Goal: Task Accomplishment & Management: Complete application form

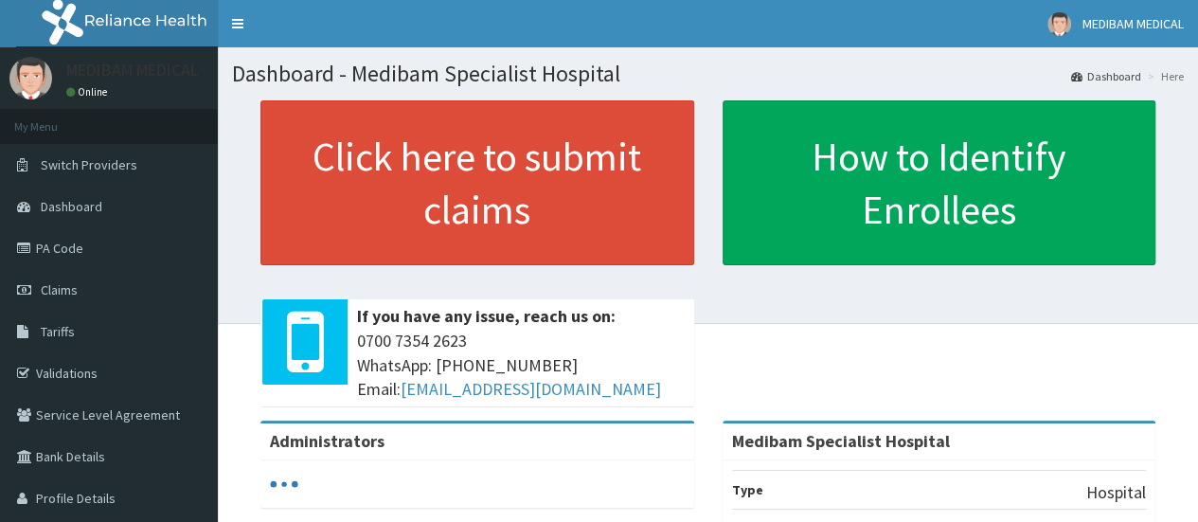
click at [76, 379] on link "Validations" at bounding box center [109, 373] width 218 height 42
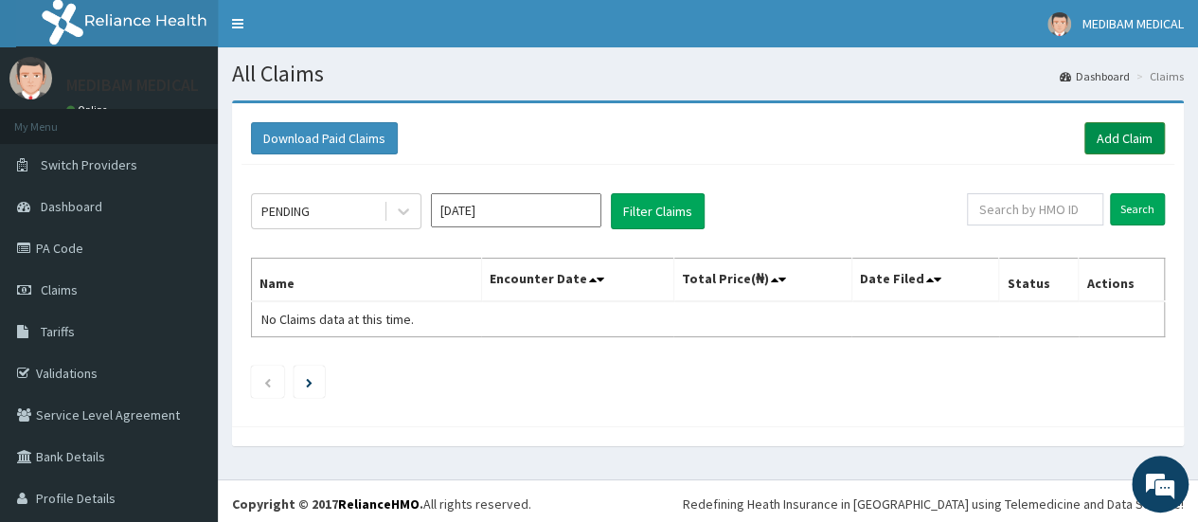
click at [1117, 134] on link "Add Claim" at bounding box center [1125, 138] width 81 height 32
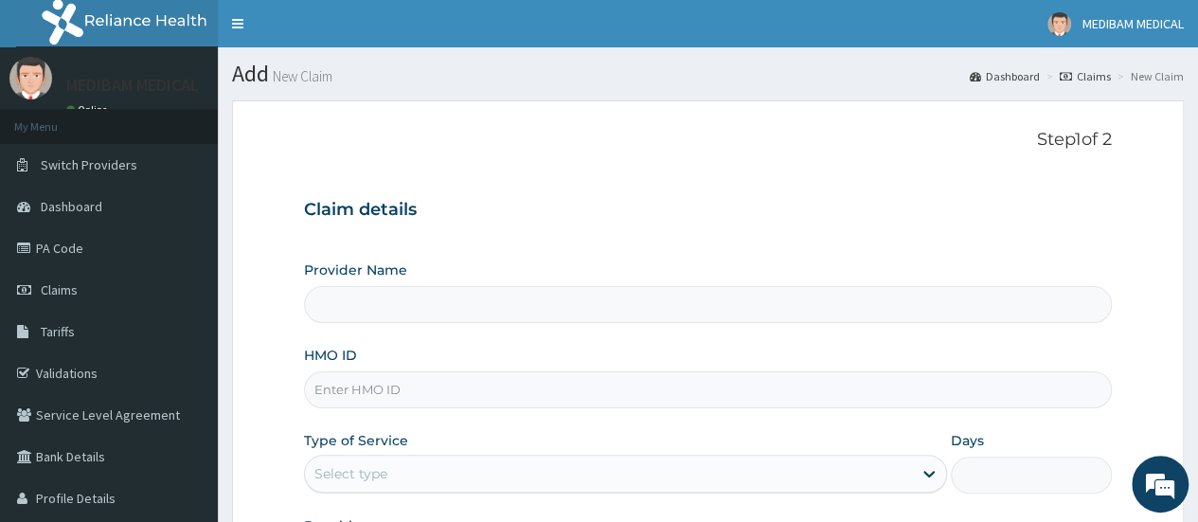
type input "Medibam Specialist Hospital"
click at [345, 388] on input "HMO ID" at bounding box center [708, 389] width 808 height 37
type input "CWP/10383/C"
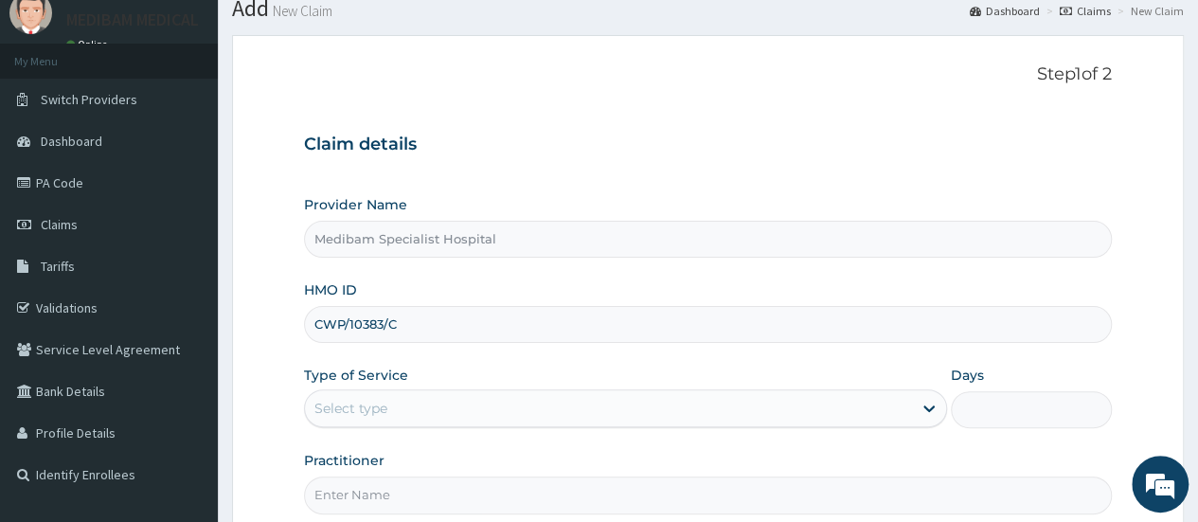
scroll to position [95, 0]
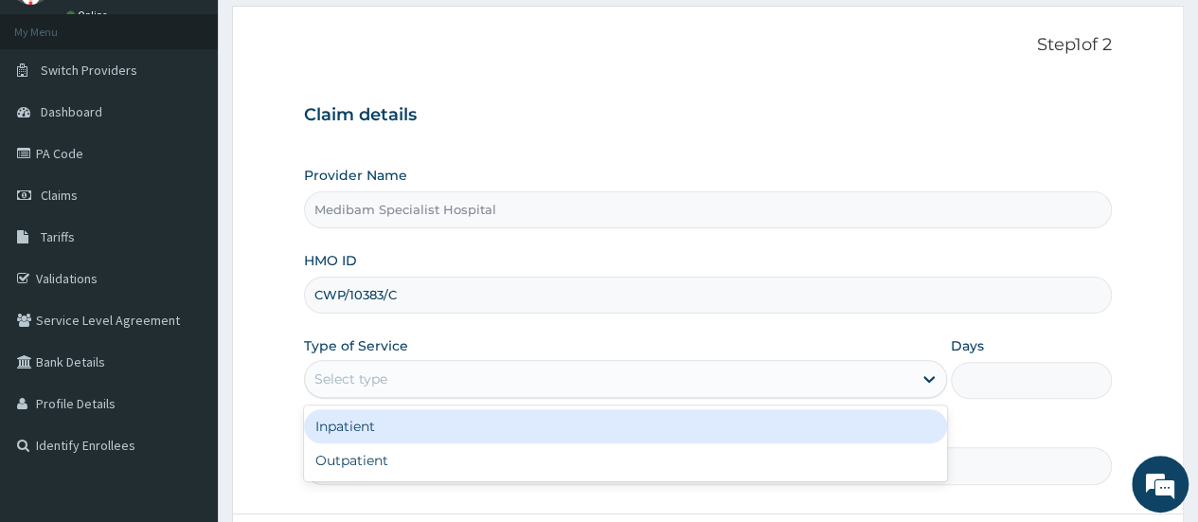
click at [423, 374] on div "Select type" at bounding box center [608, 379] width 607 height 30
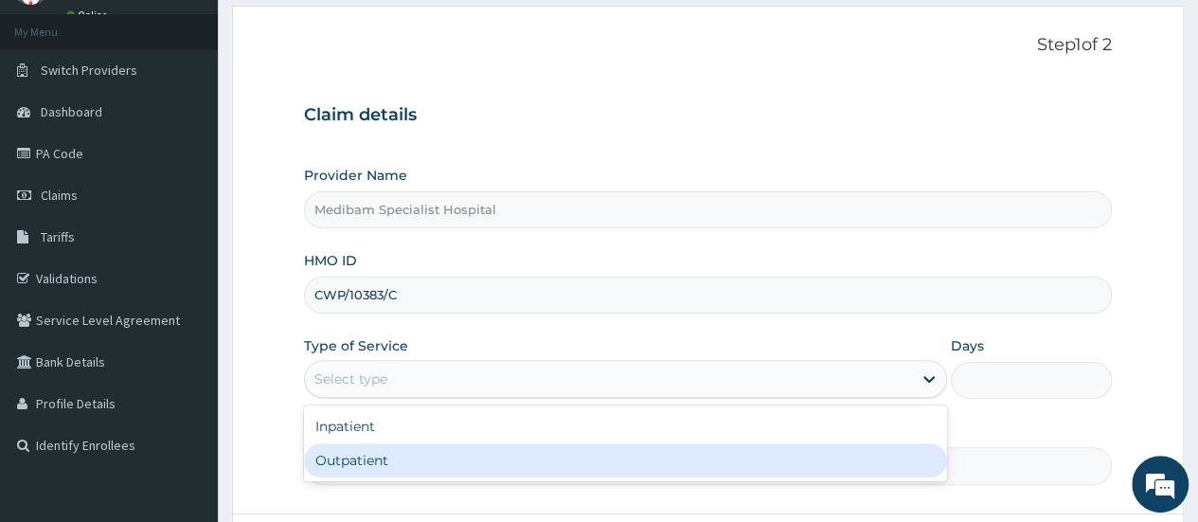
click at [394, 463] on div "Outpatient" at bounding box center [625, 460] width 643 height 34
type input "1"
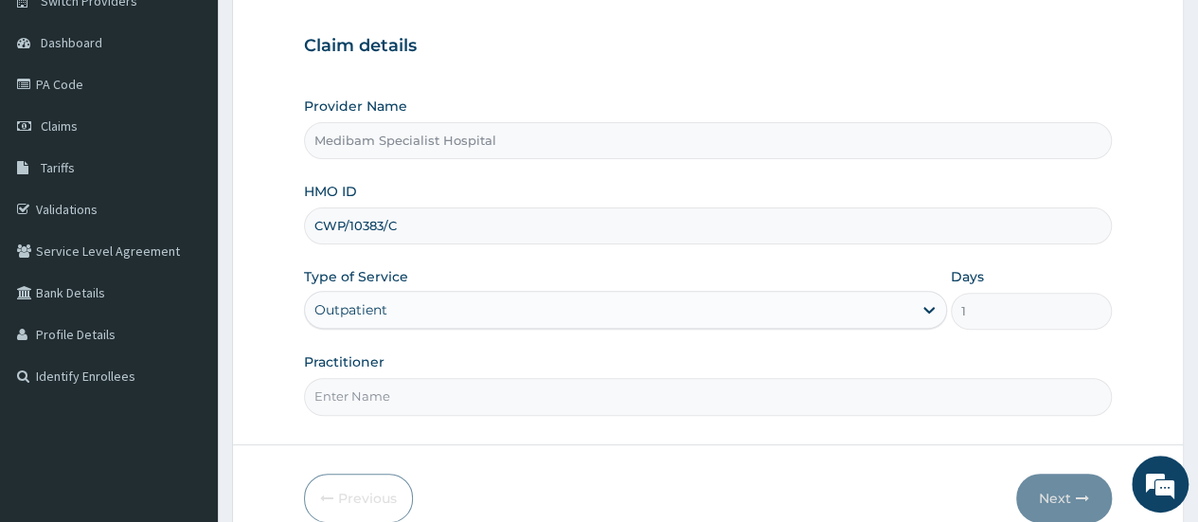
scroll to position [189, 0]
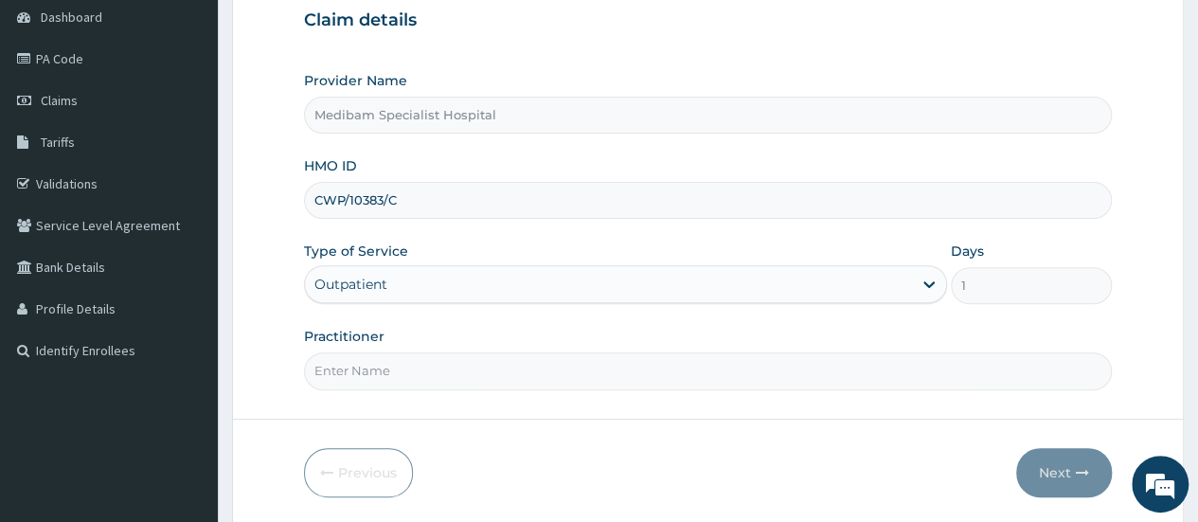
click at [965, 363] on input "Practitioner" at bounding box center [708, 370] width 808 height 37
type input "DR AGHWANA"
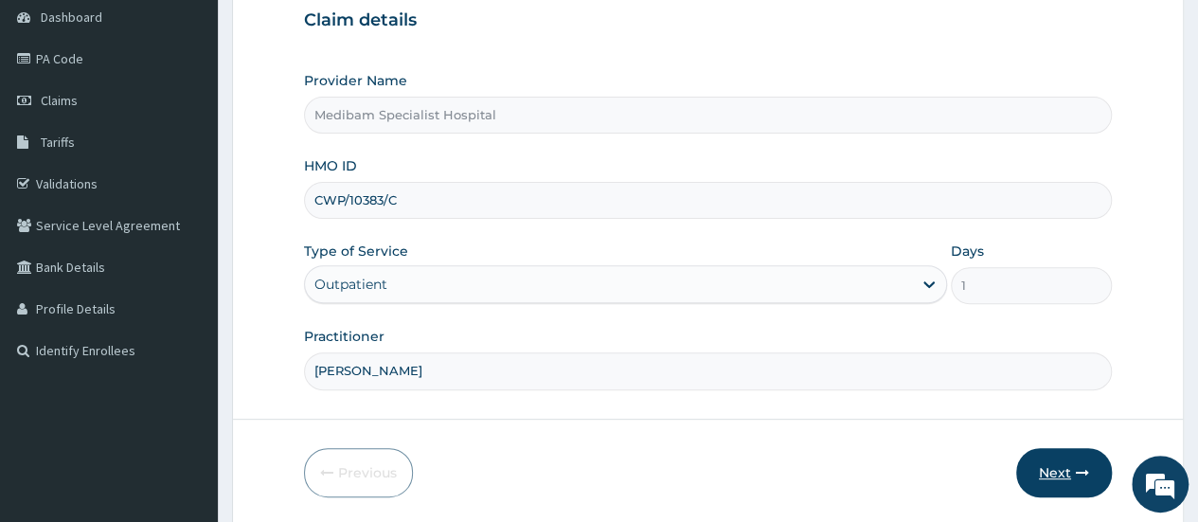
click at [1050, 471] on button "Next" at bounding box center [1064, 472] width 96 height 49
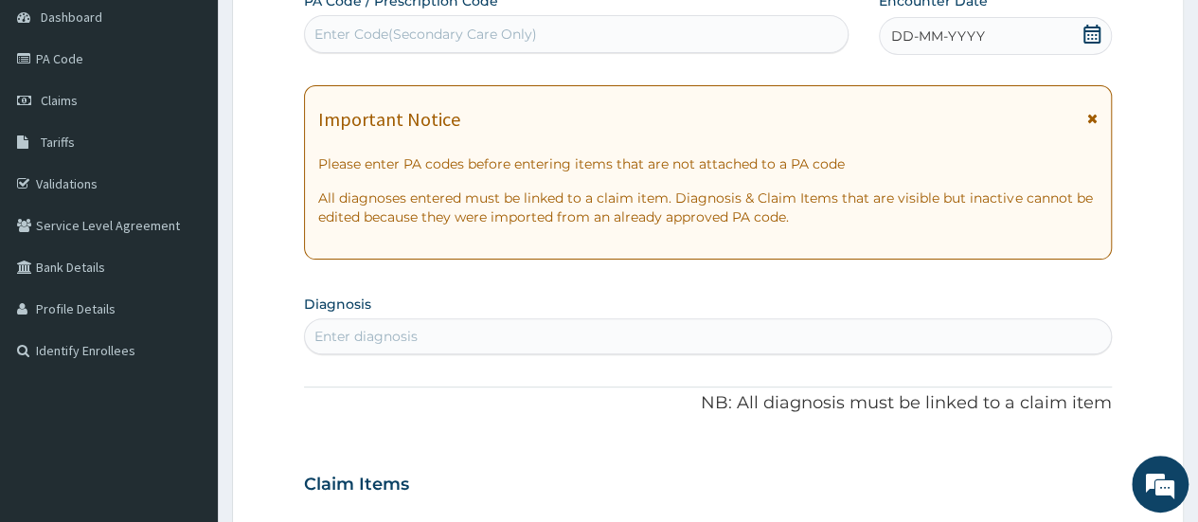
click at [976, 30] on span "DD-MM-YYYY" at bounding box center [938, 36] width 94 height 19
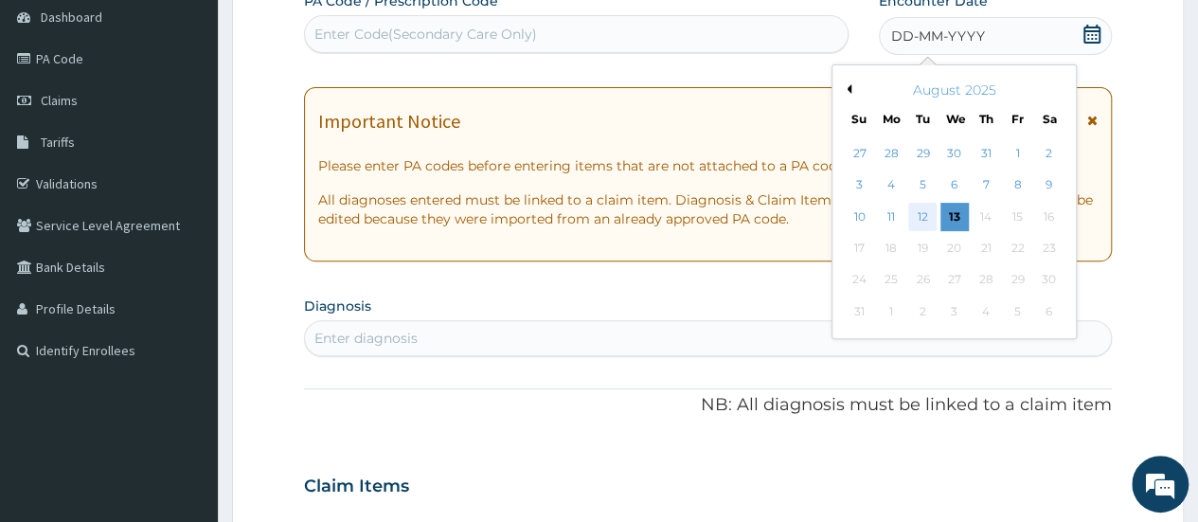
click at [925, 215] on div "12" at bounding box center [922, 217] width 28 height 28
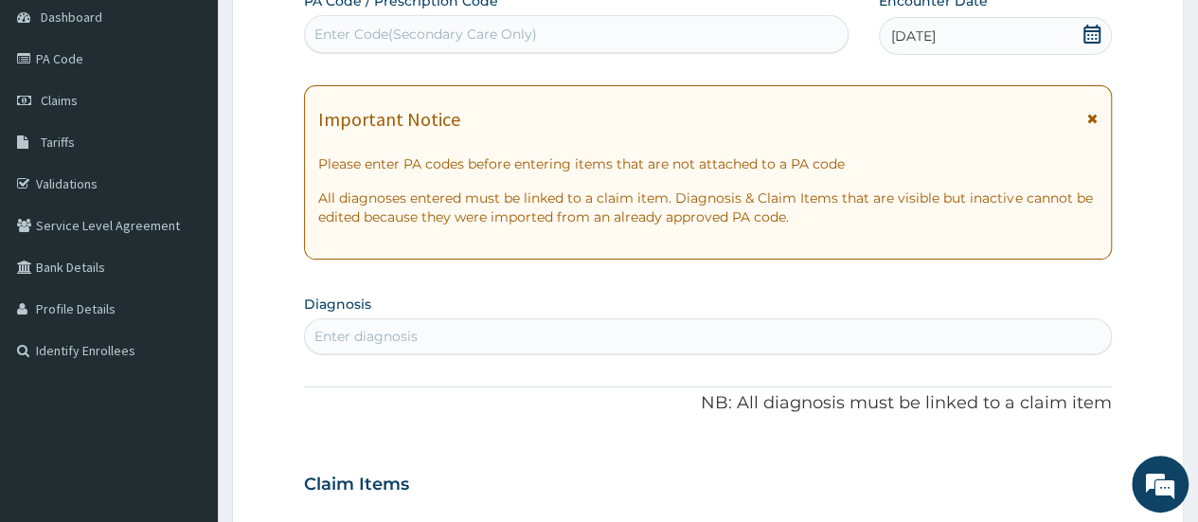
click at [362, 344] on div "Enter diagnosis" at bounding box center [366, 336] width 103 height 19
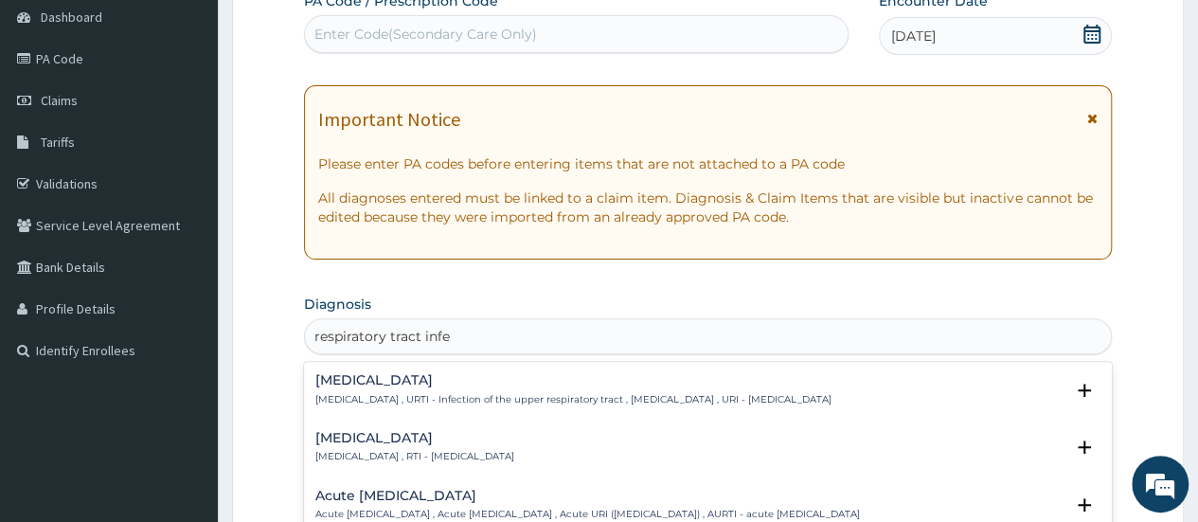
type input "respiratory tract infec"
click at [345, 384] on h4 "Upper respiratory infection" at bounding box center [573, 380] width 516 height 14
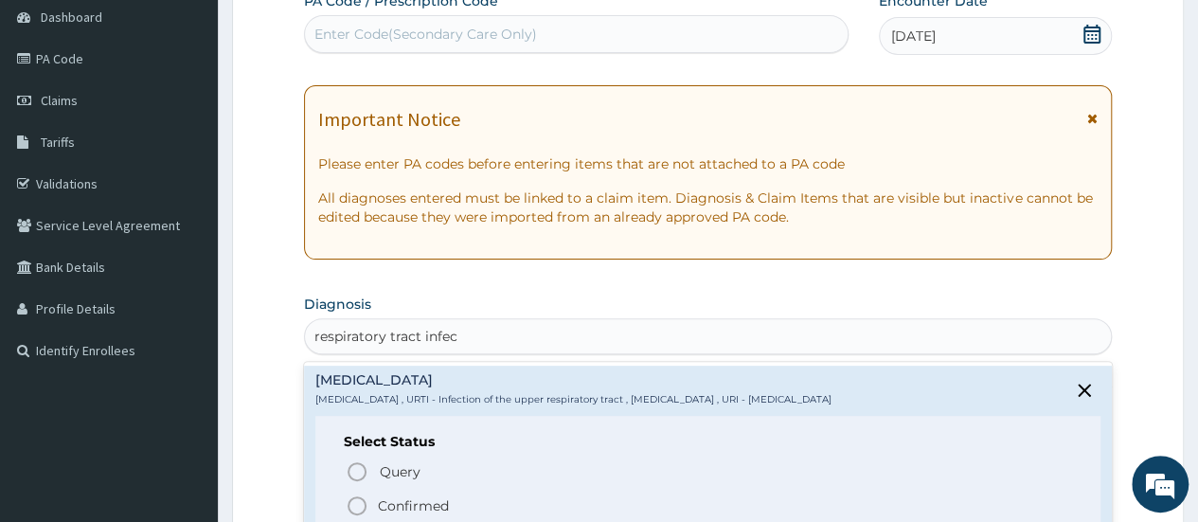
scroll to position [95, 0]
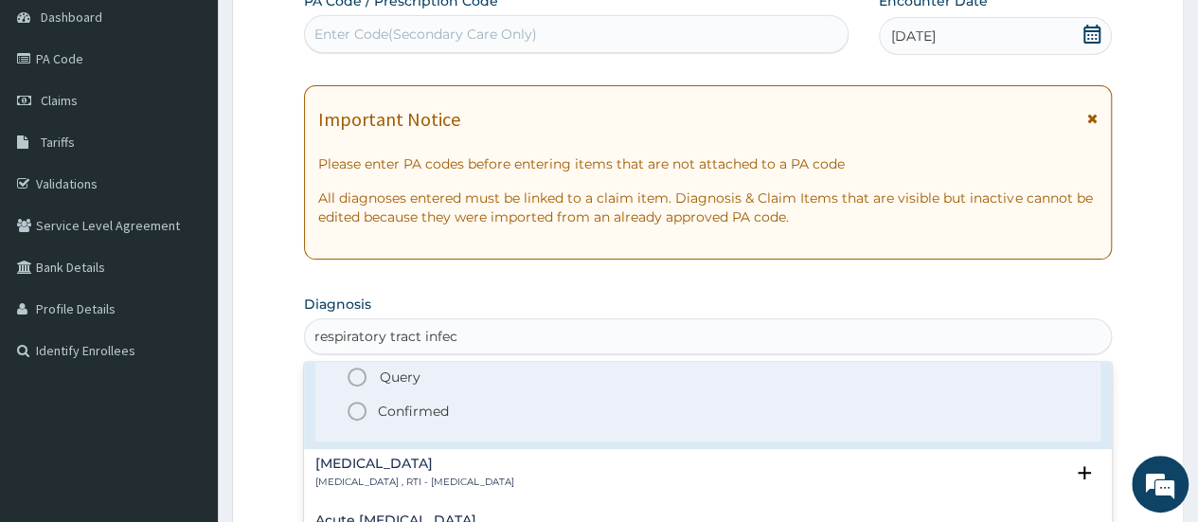
click at [360, 408] on icon "status option filled" at bounding box center [357, 411] width 23 height 23
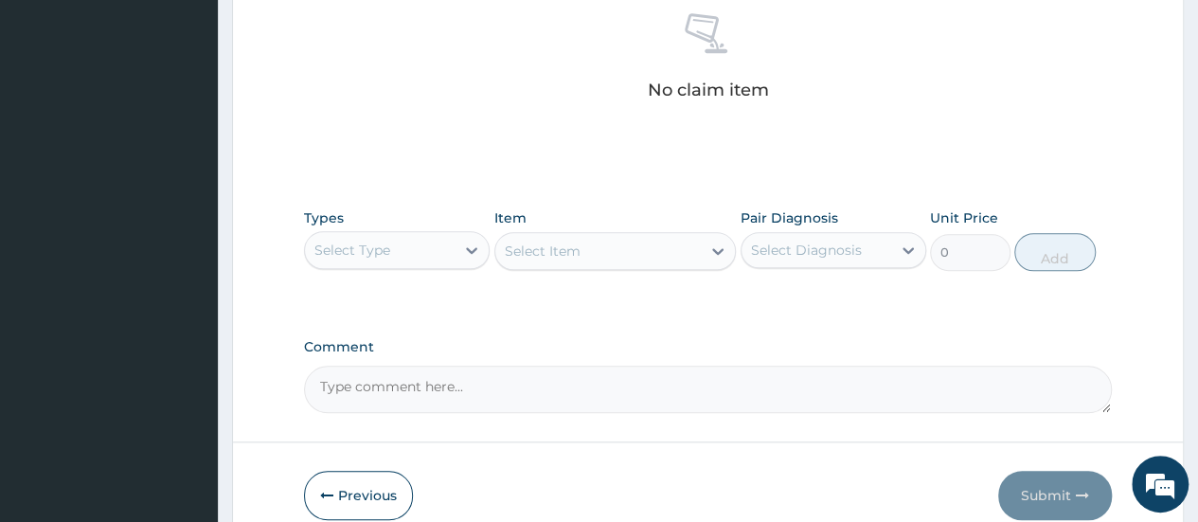
scroll to position [758, 0]
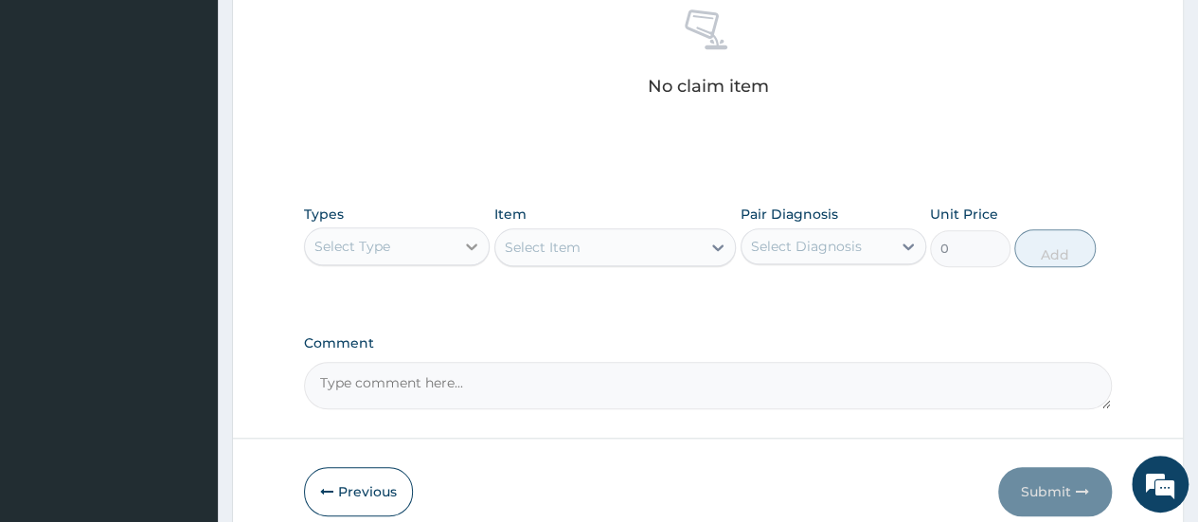
click at [468, 241] on icon at bounding box center [471, 246] width 19 height 19
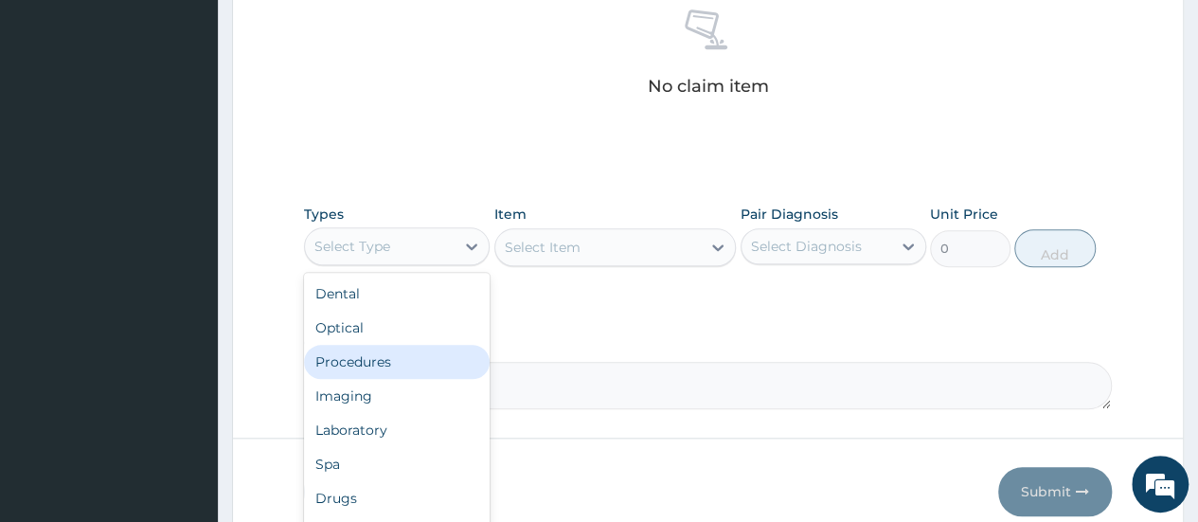
click at [382, 356] on div "Procedures" at bounding box center [397, 362] width 186 height 34
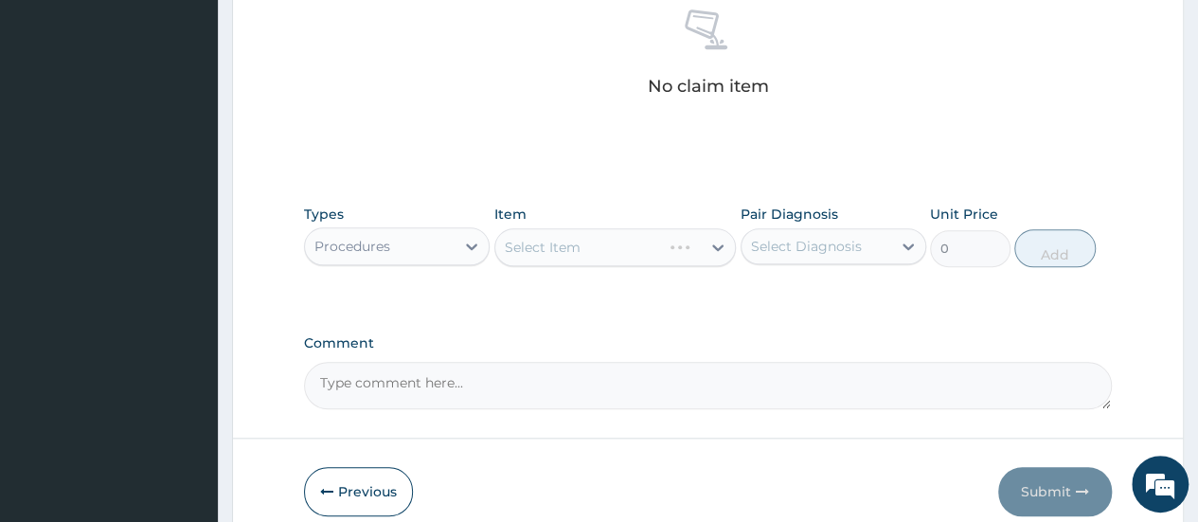
click at [718, 246] on div "Select Item" at bounding box center [616, 247] width 243 height 38
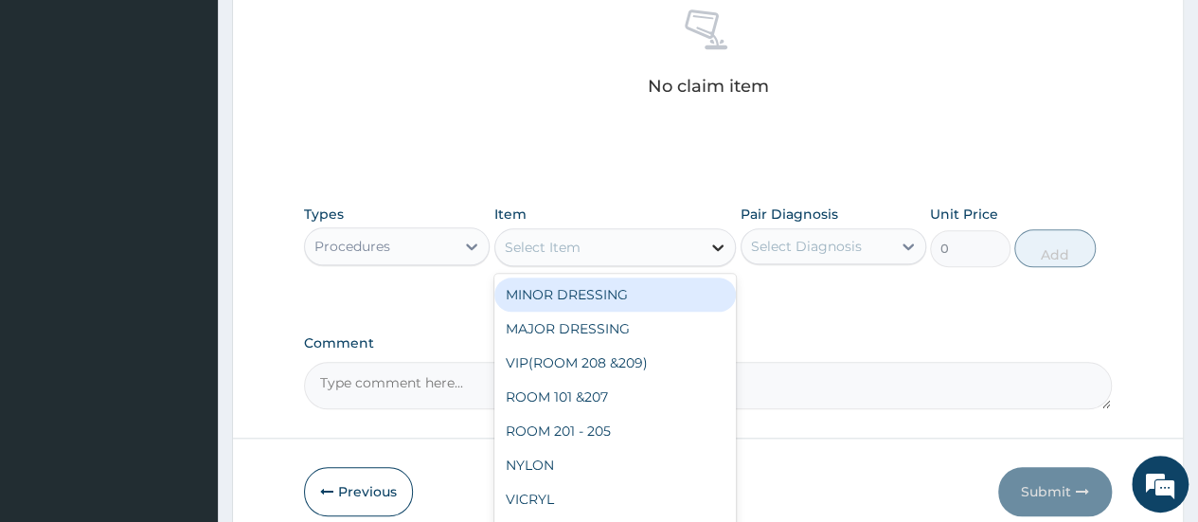
click at [717, 243] on icon at bounding box center [718, 247] width 19 height 19
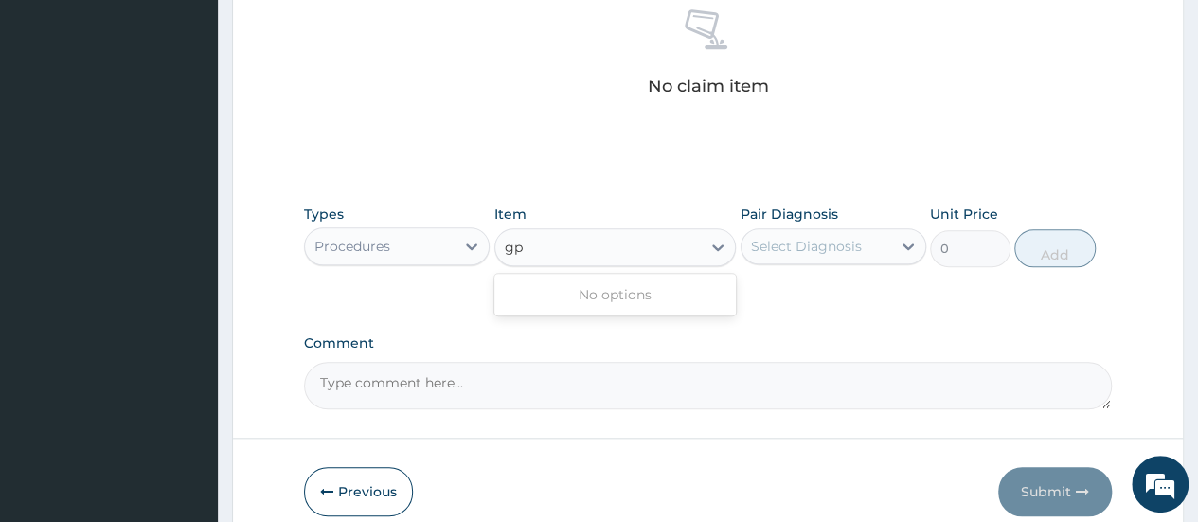
type input "g"
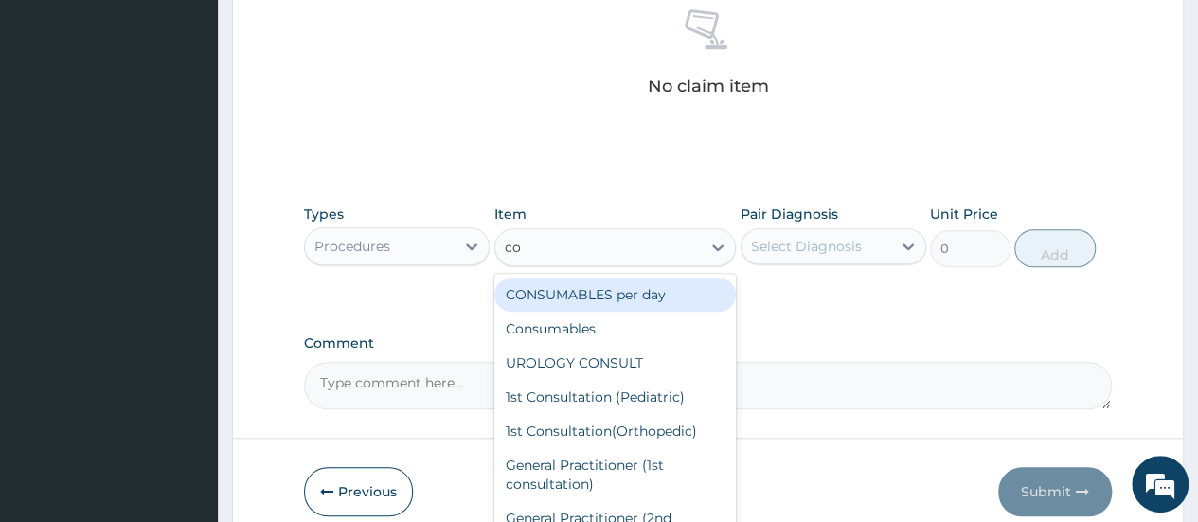
type input "con"
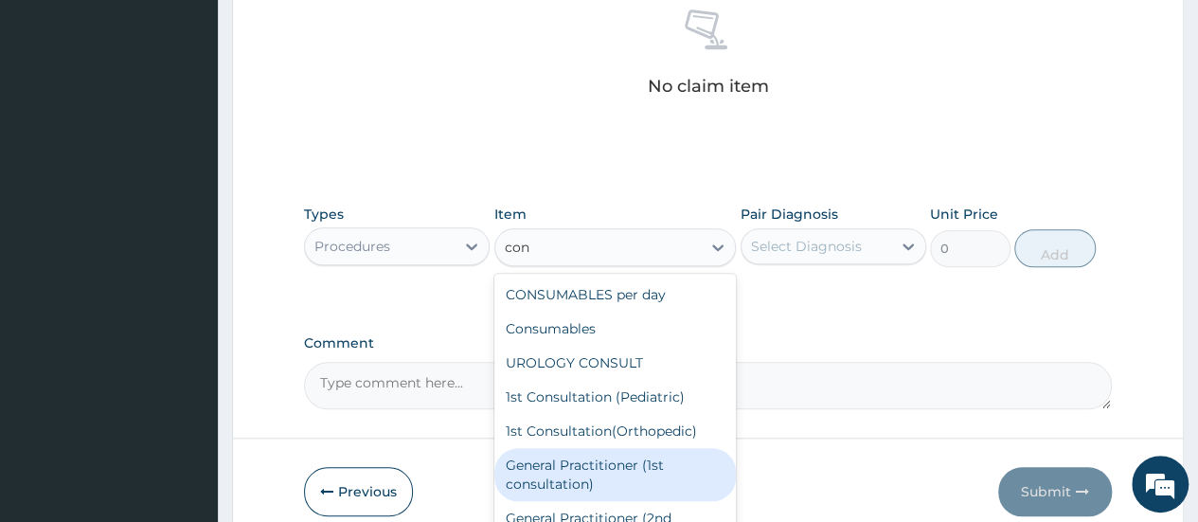
click at [612, 478] on div "General Practitioner (1st consultation)" at bounding box center [616, 474] width 243 height 53
type input "1500"
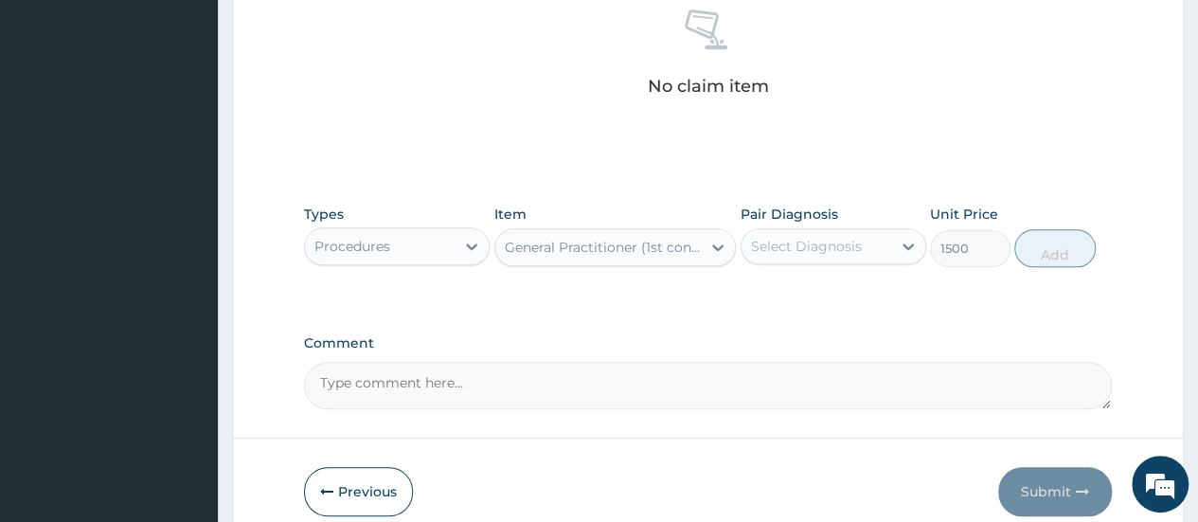
click at [865, 249] on div "Select Diagnosis" at bounding box center [817, 246] width 150 height 30
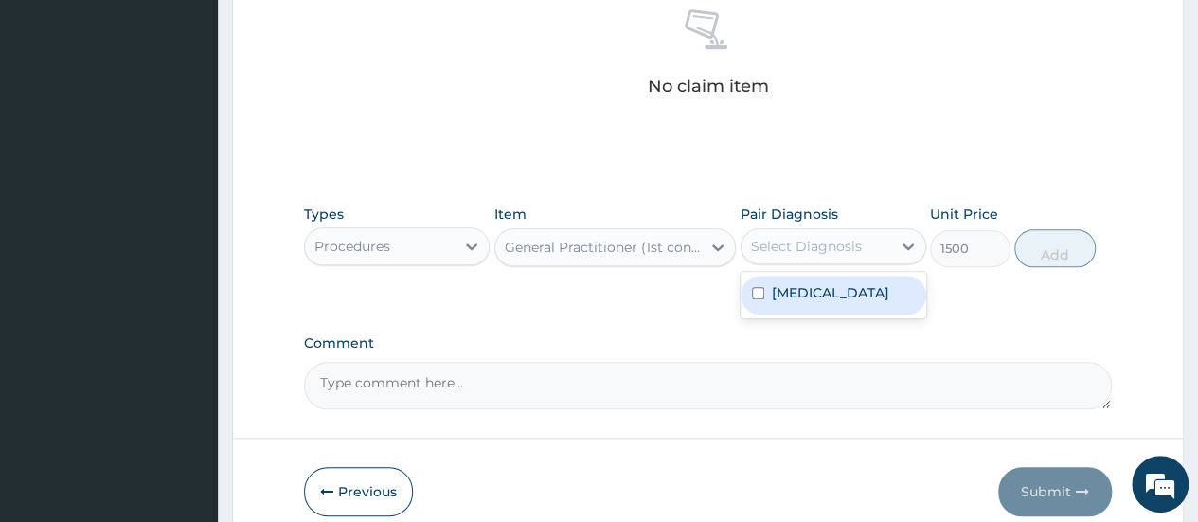
click at [839, 291] on label "Upper respiratory infection" at bounding box center [830, 292] width 117 height 19
checkbox input "true"
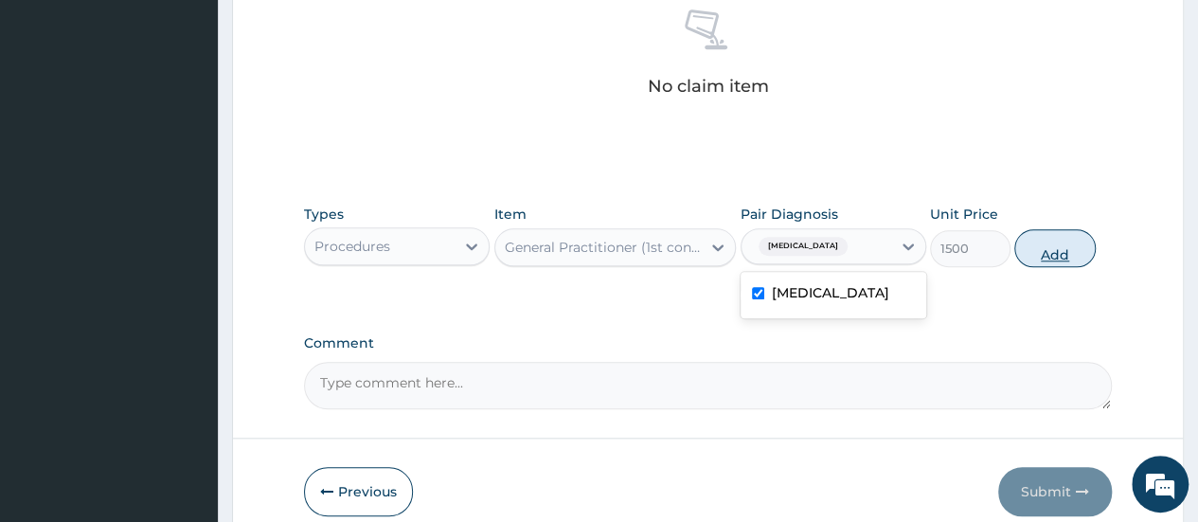
click at [1066, 251] on button "Add" at bounding box center [1055, 248] width 81 height 38
type input "0"
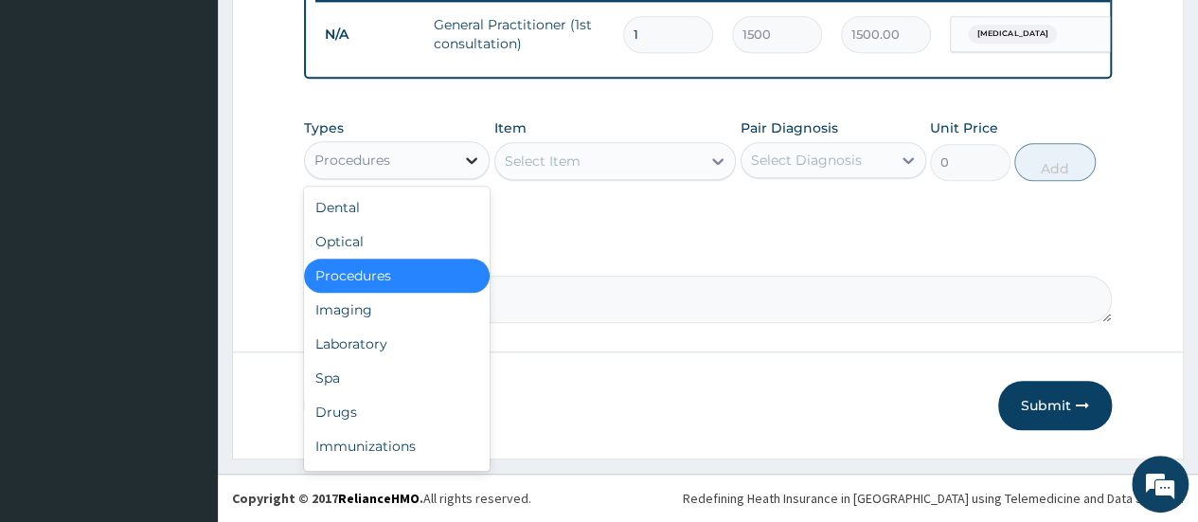
click at [474, 170] on icon at bounding box center [471, 160] width 19 height 19
click at [347, 418] on div "Drugs" at bounding box center [397, 412] width 186 height 34
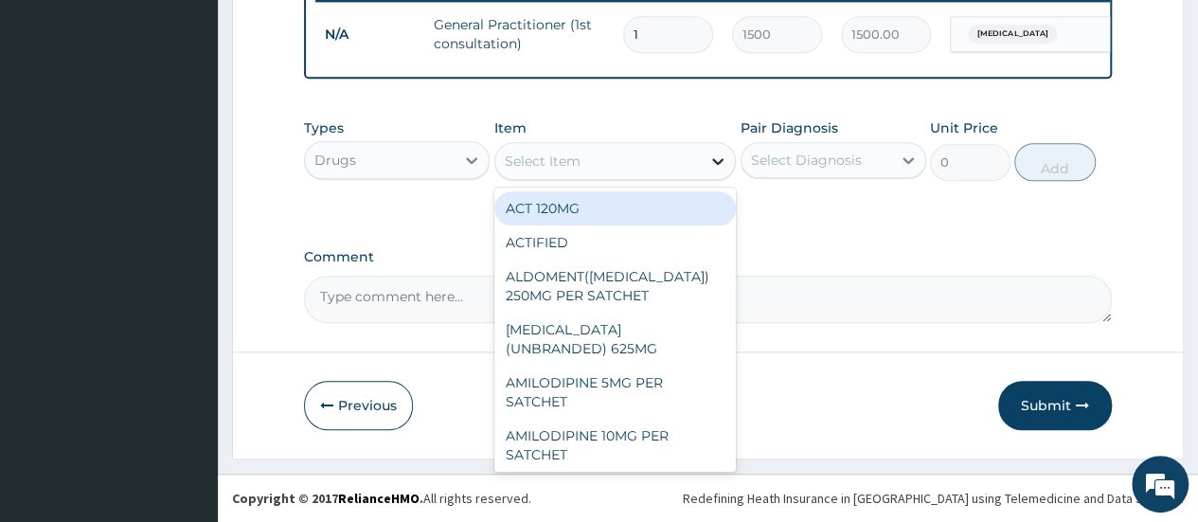
click at [715, 165] on icon at bounding box center [718, 161] width 19 height 19
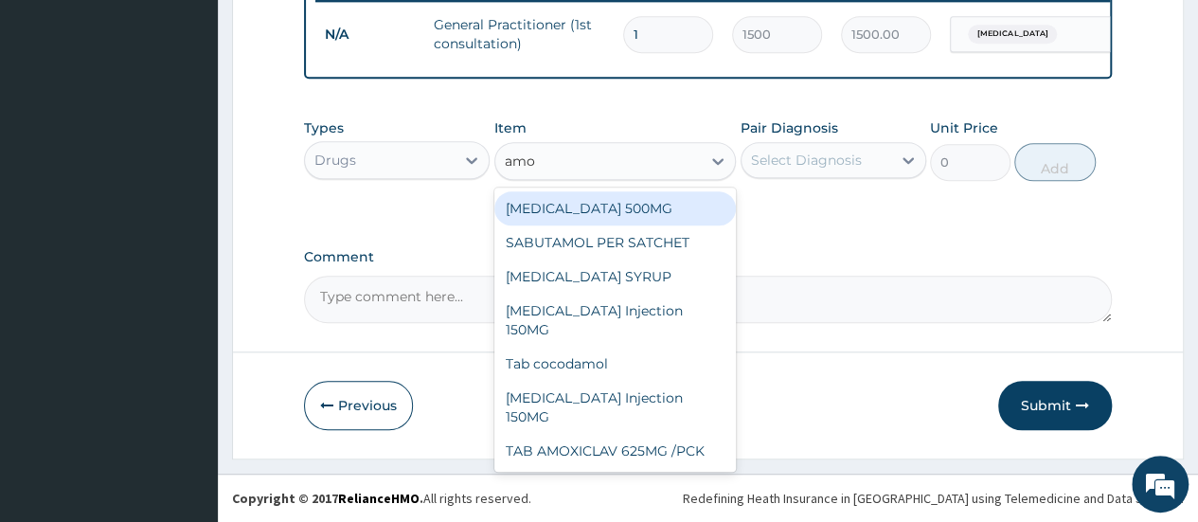
type input "amox"
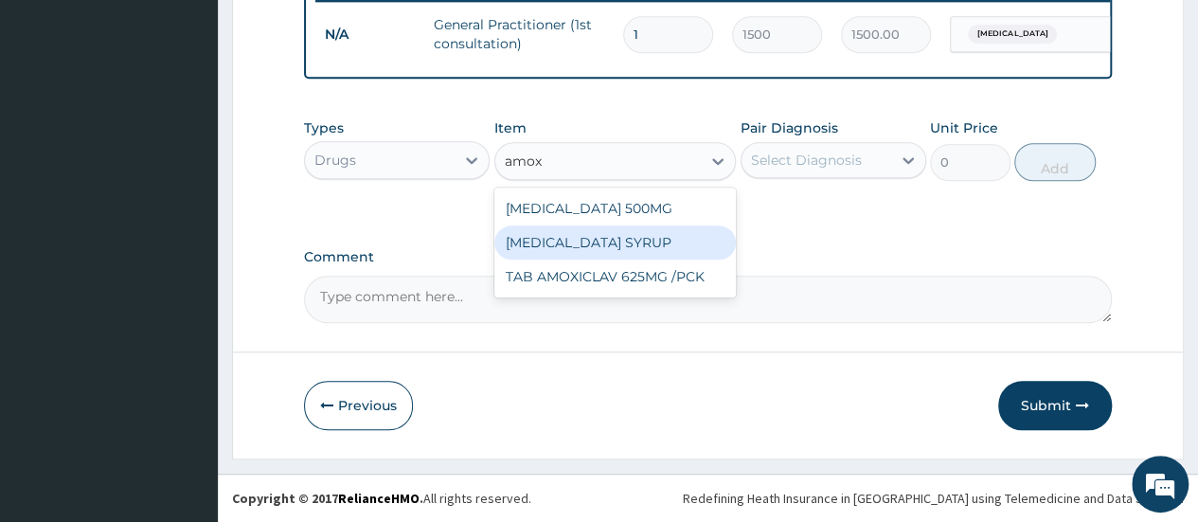
click at [560, 251] on div "AMOXICILLIN SYRUP" at bounding box center [616, 242] width 243 height 34
type input "1050"
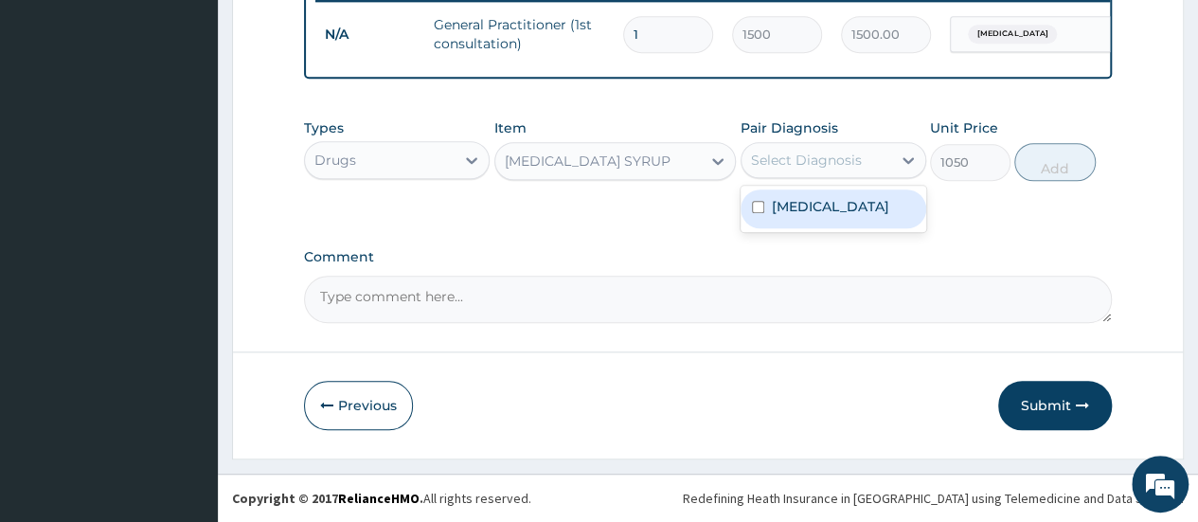
click at [834, 161] on div "Select Diagnosis" at bounding box center [806, 160] width 111 height 19
click at [802, 216] on label "Upper respiratory infection" at bounding box center [830, 206] width 117 height 19
checkbox input "true"
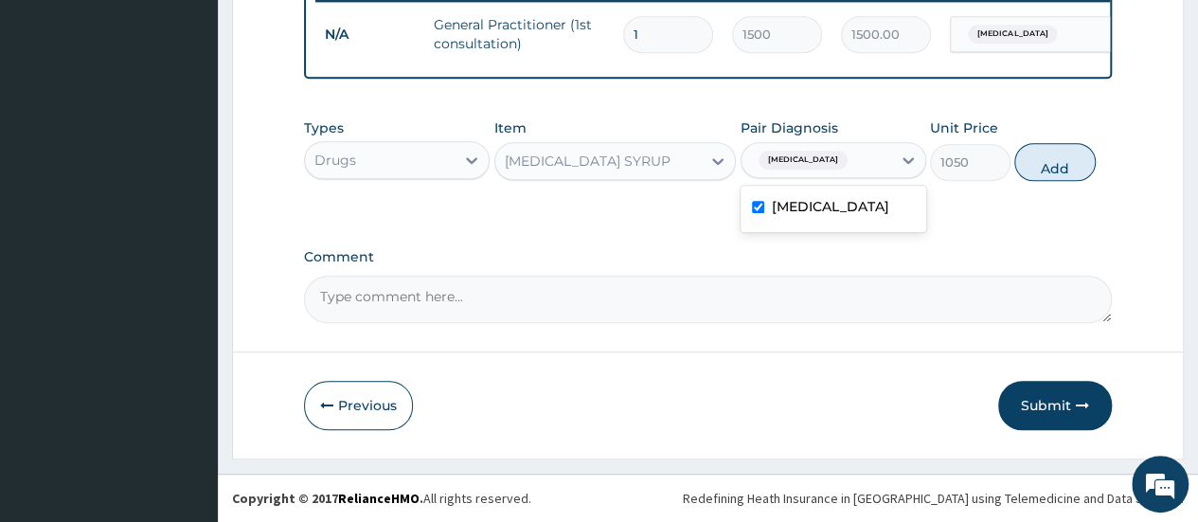
click at [1070, 179] on button "Add" at bounding box center [1055, 162] width 81 height 38
type input "0"
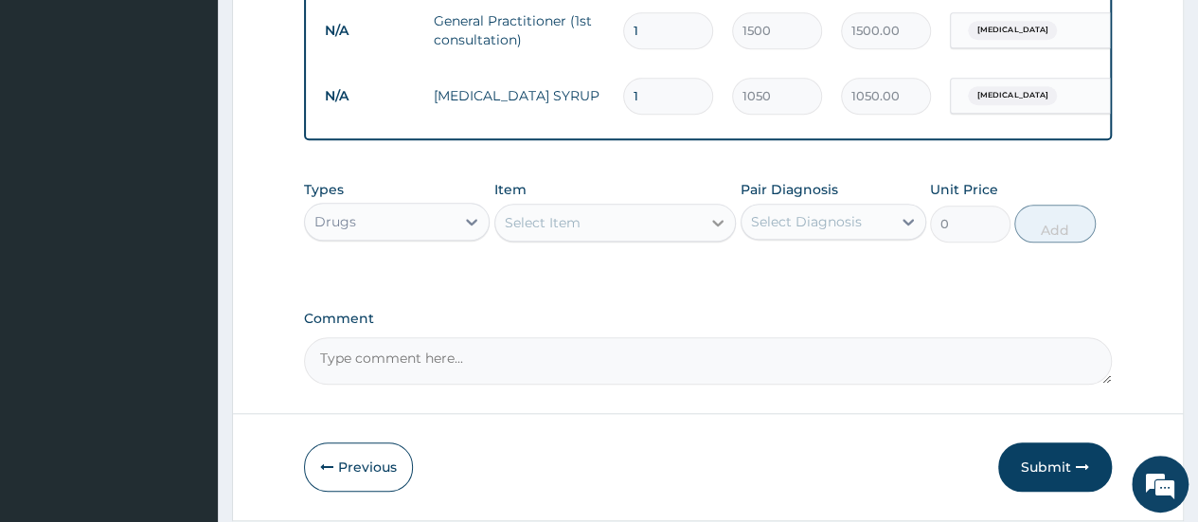
click at [712, 232] on icon at bounding box center [718, 222] width 19 height 19
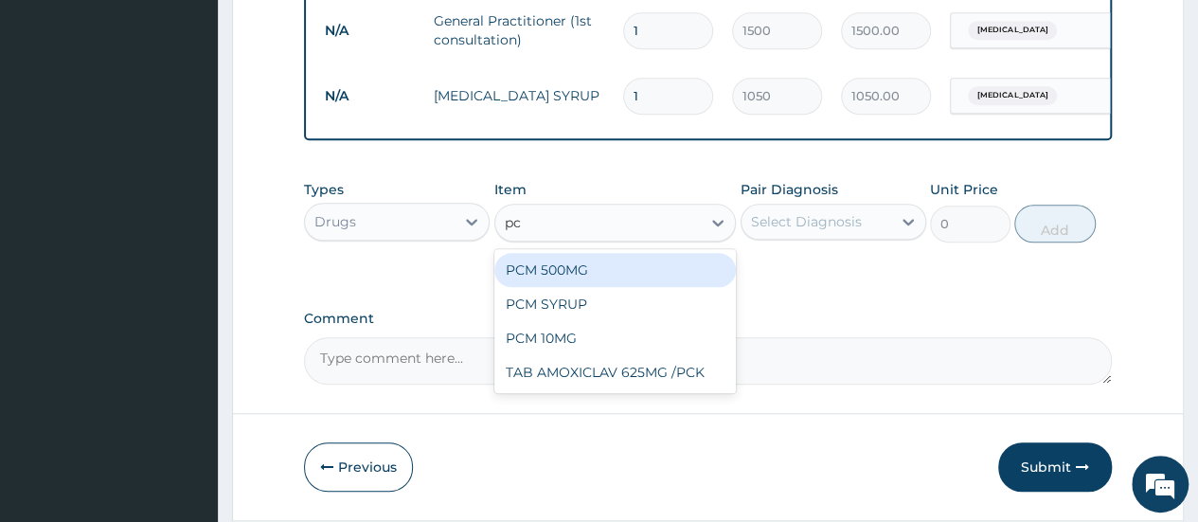
type input "pcm"
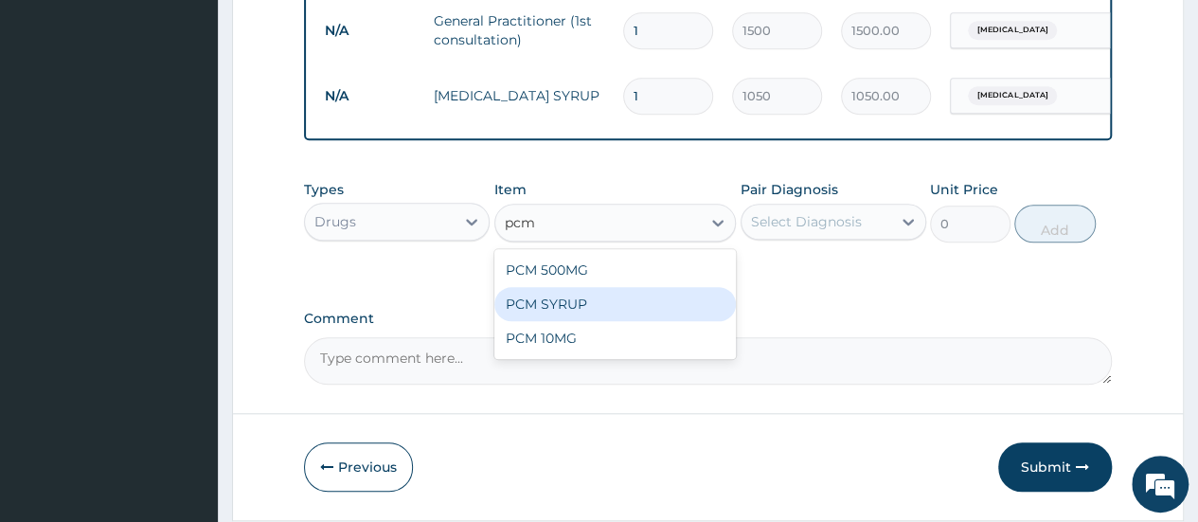
click at [582, 315] on div "PCM SYRUP" at bounding box center [616, 304] width 243 height 34
type input "700"
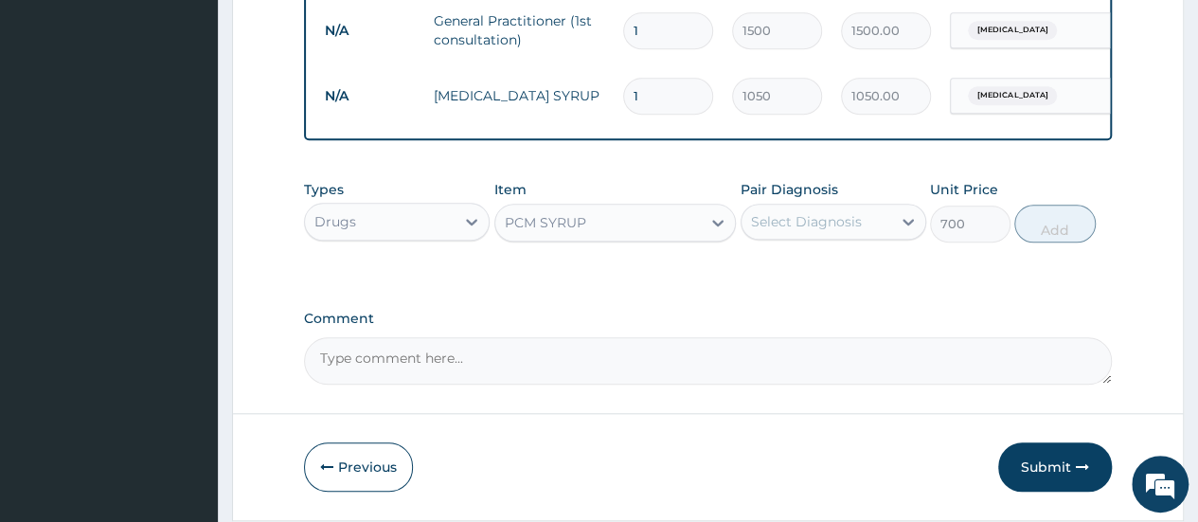
drag, startPoint x: 840, startPoint y: 239, endPoint x: 849, endPoint y: 251, distance: 15.0
click at [841, 231] on div "Select Diagnosis" at bounding box center [806, 221] width 111 height 19
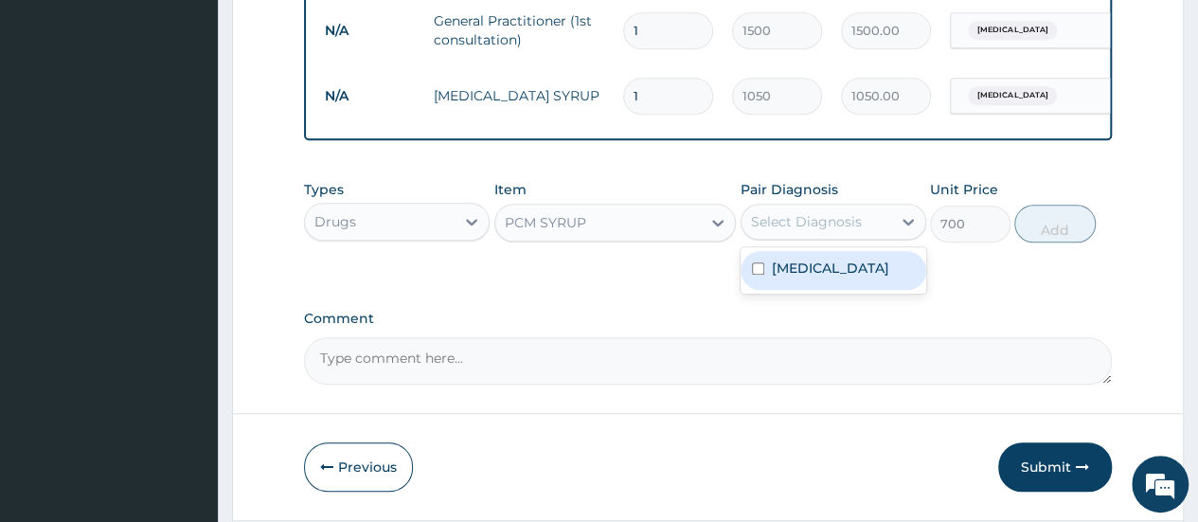
drag, startPoint x: 877, startPoint y: 288, endPoint x: 887, endPoint y: 285, distance: 9.9
click at [883, 278] on label "Upper respiratory infection" at bounding box center [830, 268] width 117 height 19
checkbox input "true"
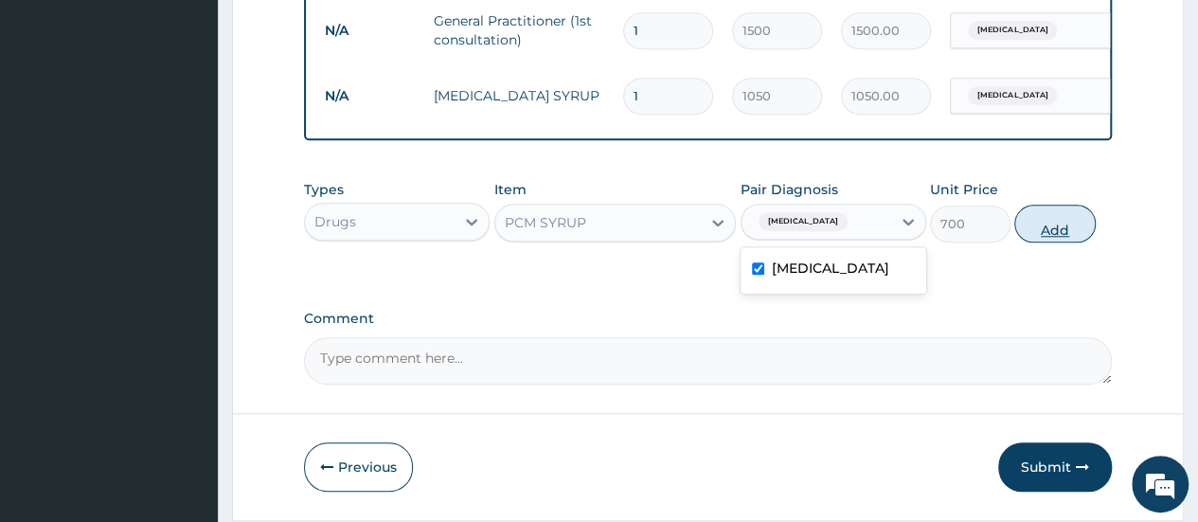
click at [1034, 243] on button "Add" at bounding box center [1055, 224] width 81 height 38
type input "0"
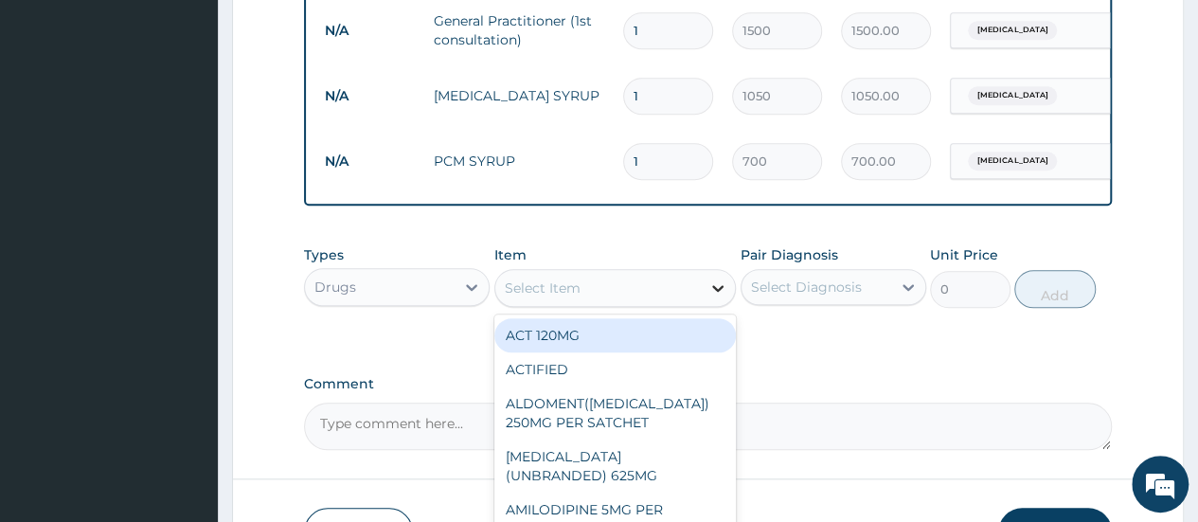
click at [719, 297] on icon at bounding box center [718, 288] width 19 height 19
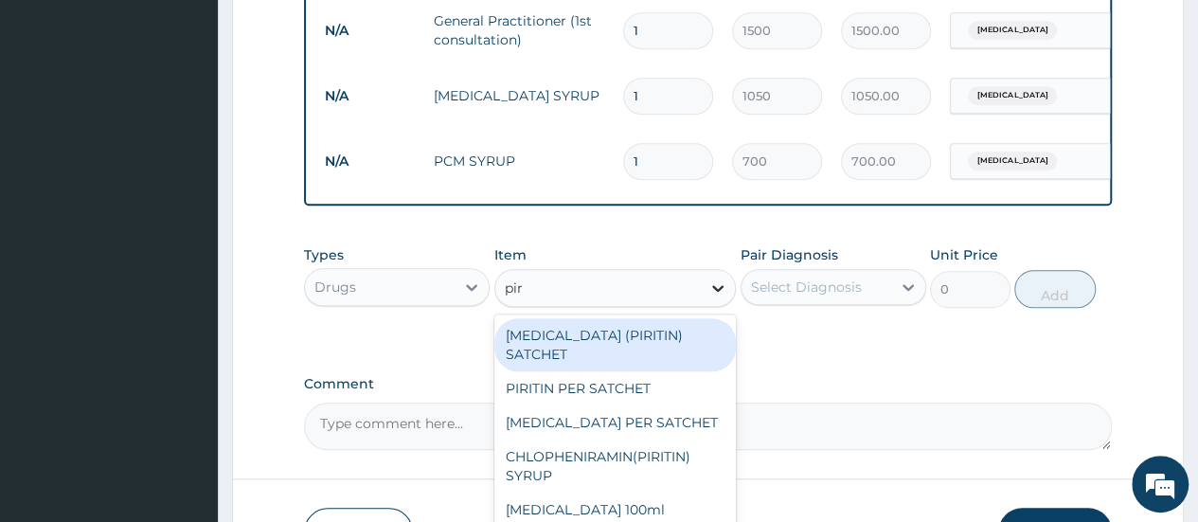
type input "piri"
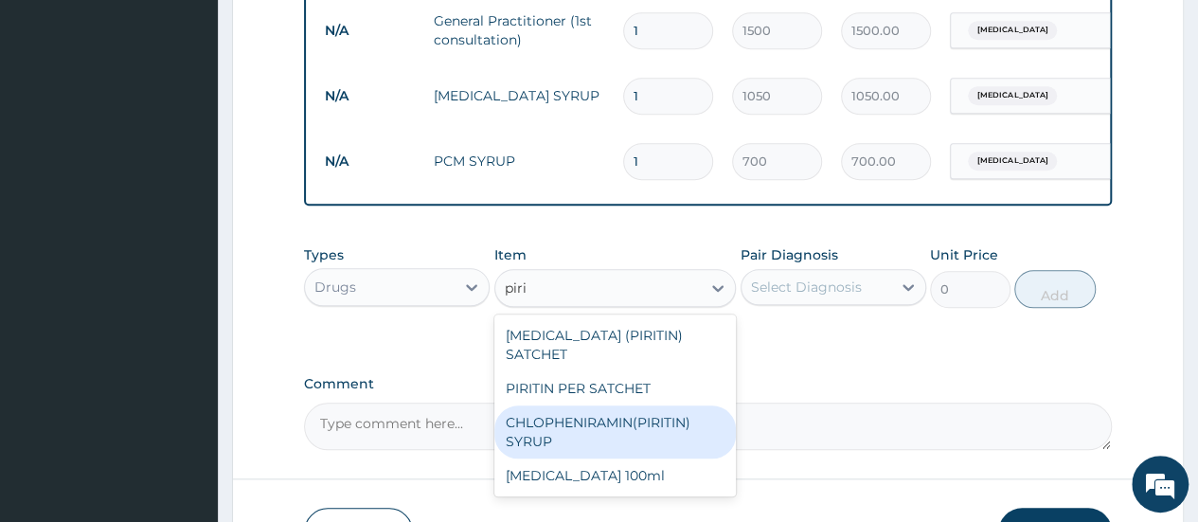
click at [593, 446] on div "CHLOPHENIRAMIN(PIRITIN) SYRUP" at bounding box center [616, 431] width 243 height 53
type input "700"
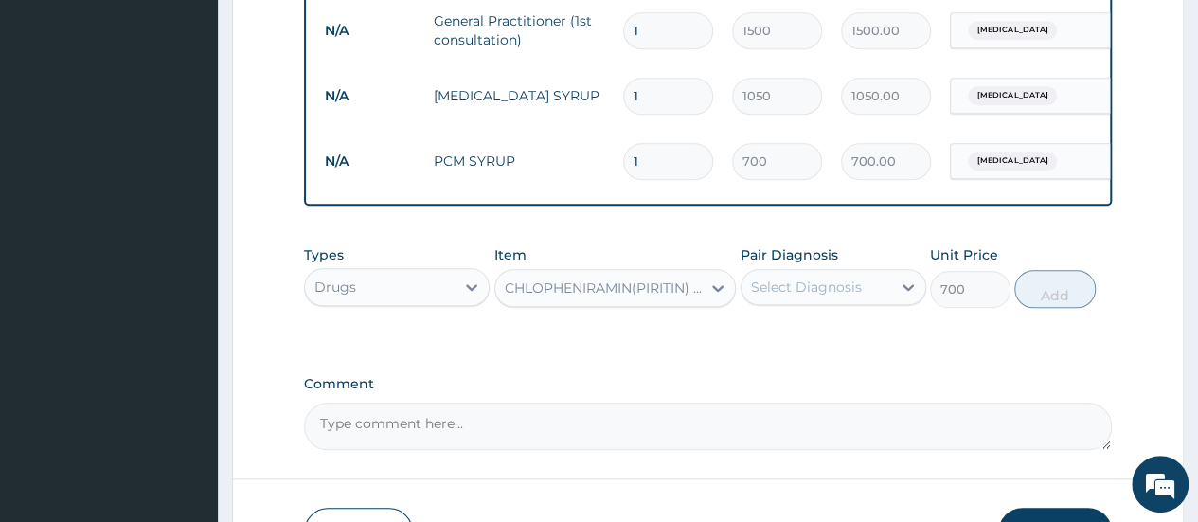
drag, startPoint x: 873, startPoint y: 301, endPoint x: 873, endPoint y: 316, distance: 15.2
click at [873, 305] on div "Select Diagnosis" at bounding box center [834, 287] width 186 height 36
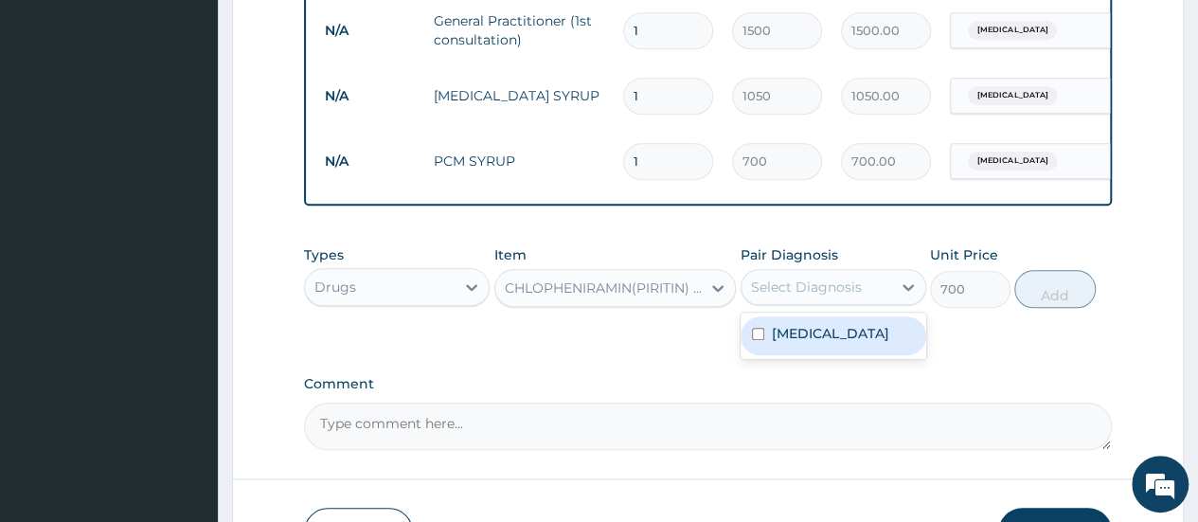
drag, startPoint x: 866, startPoint y: 366, endPoint x: 1090, endPoint y: 319, distance: 229.3
click at [871, 343] on label "Upper respiratory infection" at bounding box center [830, 333] width 117 height 19
checkbox input "true"
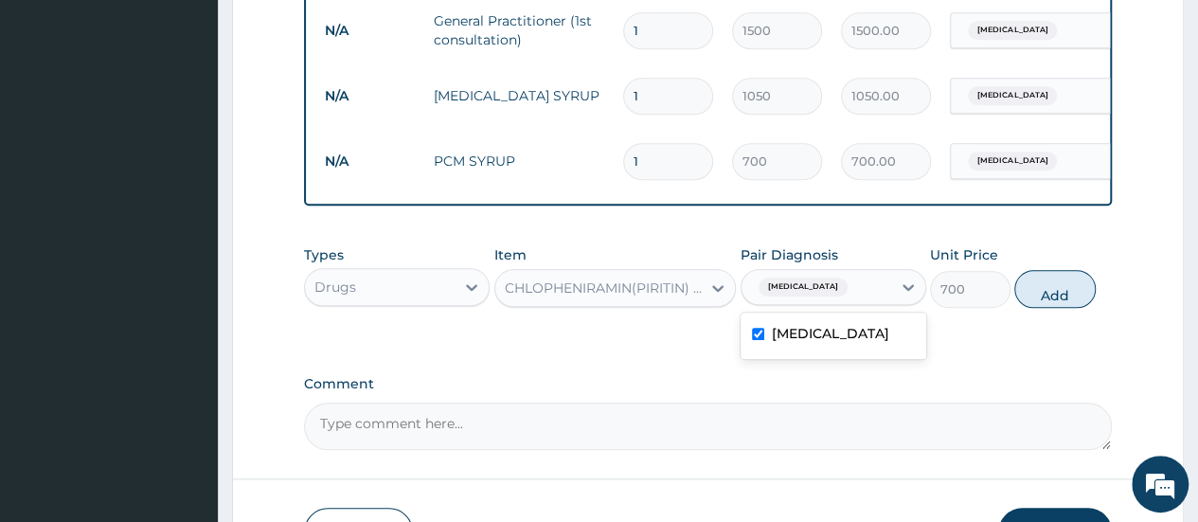
click at [1080, 302] on button "Add" at bounding box center [1055, 289] width 81 height 38
type input "0"
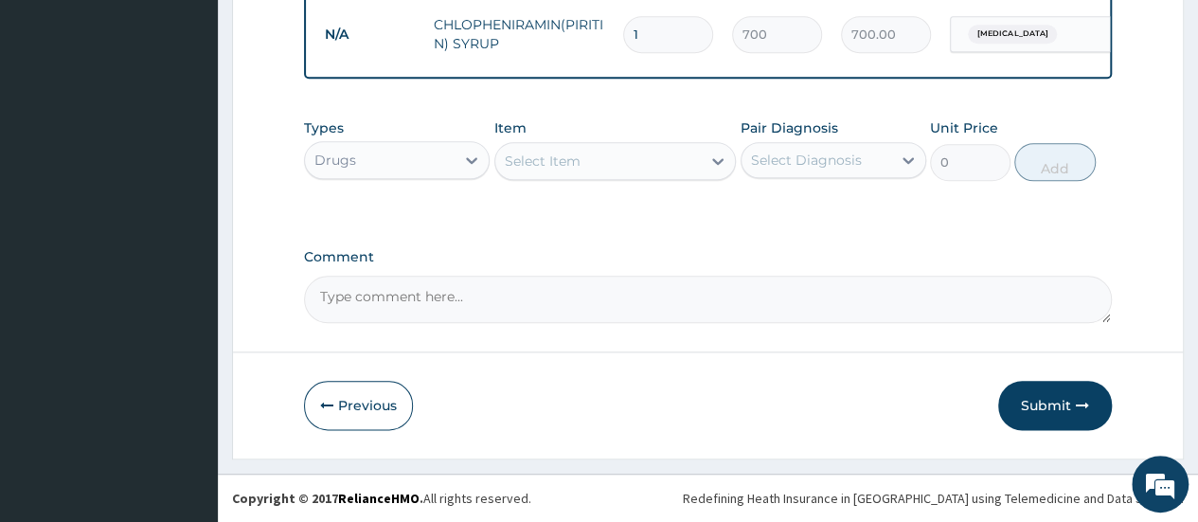
scroll to position [962, 0]
click at [1055, 399] on button "Submit" at bounding box center [1055, 405] width 114 height 49
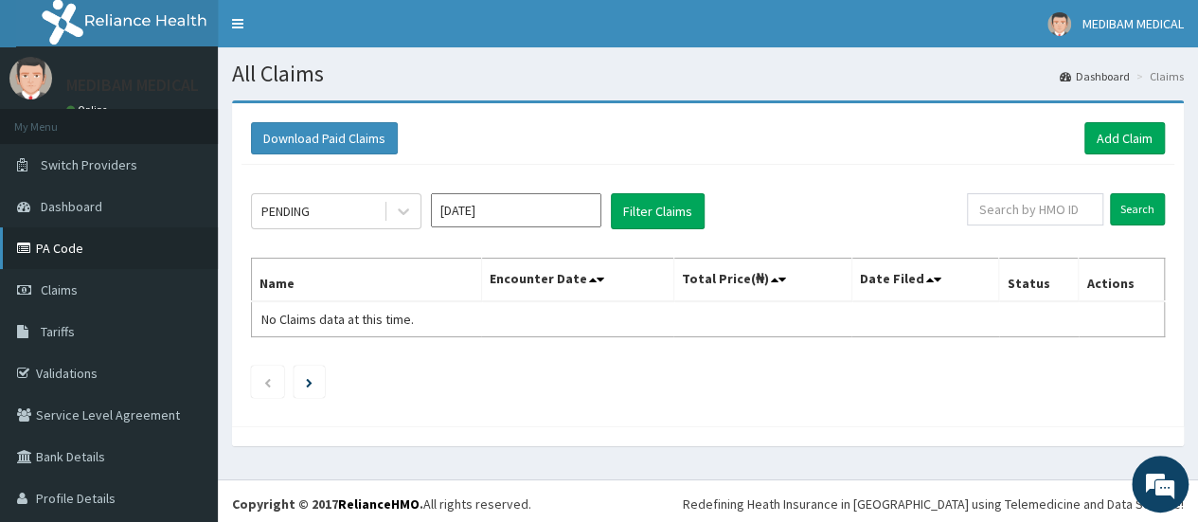
click at [70, 248] on link "PA Code" at bounding box center [109, 248] width 218 height 42
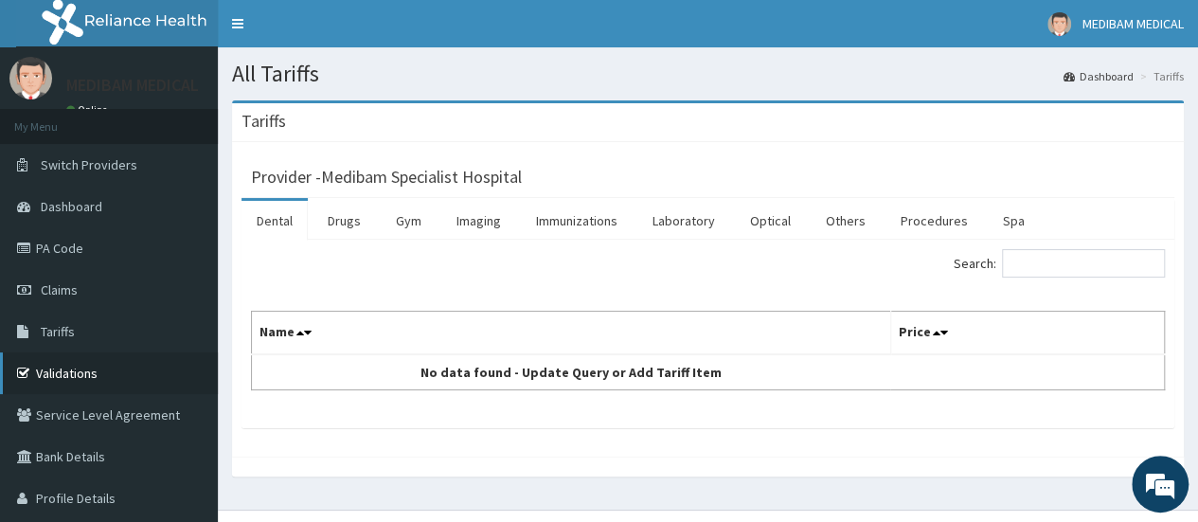
click at [93, 378] on link "Validations" at bounding box center [109, 373] width 218 height 42
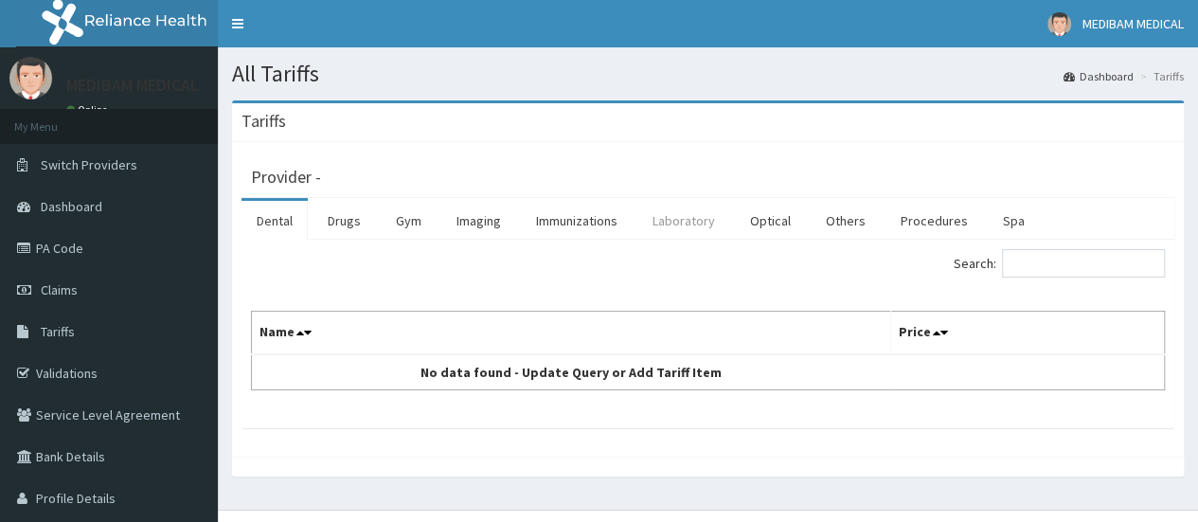
click at [703, 231] on link "Laboratory" at bounding box center [684, 221] width 93 height 40
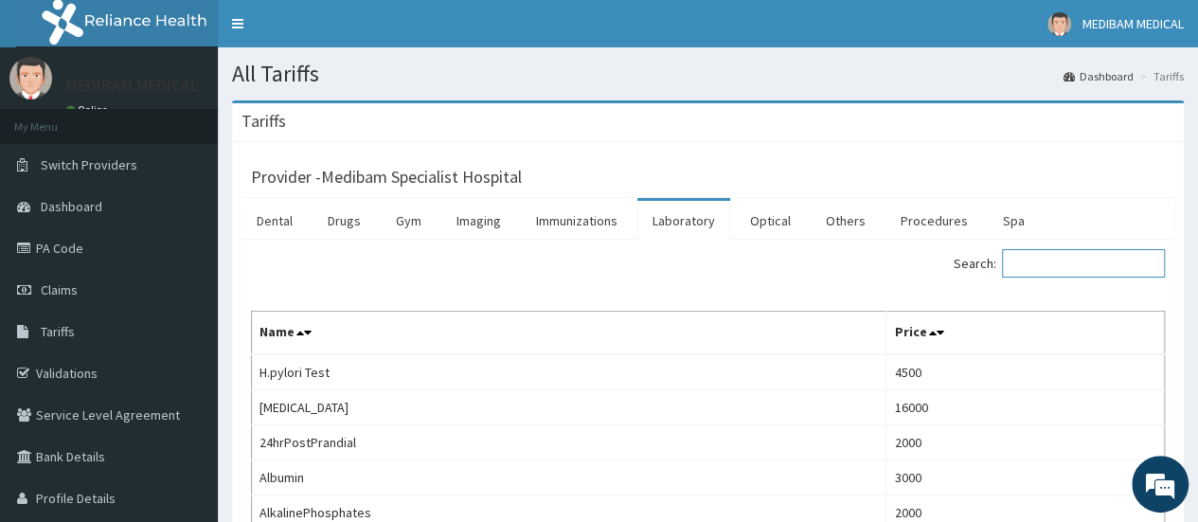
click at [1053, 259] on input "Search:" at bounding box center [1083, 263] width 163 height 28
type input "C"
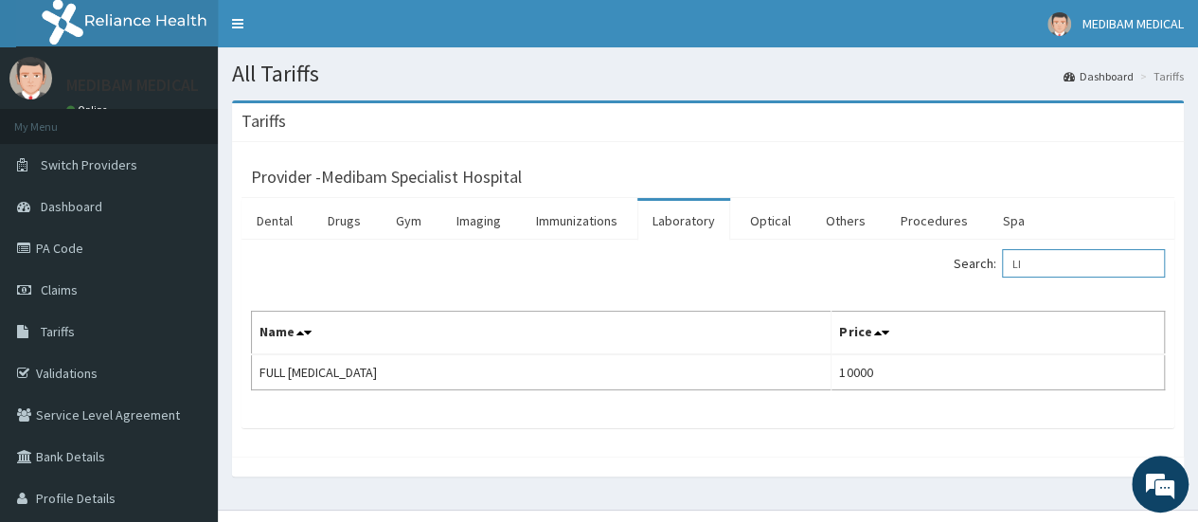
type input "L"
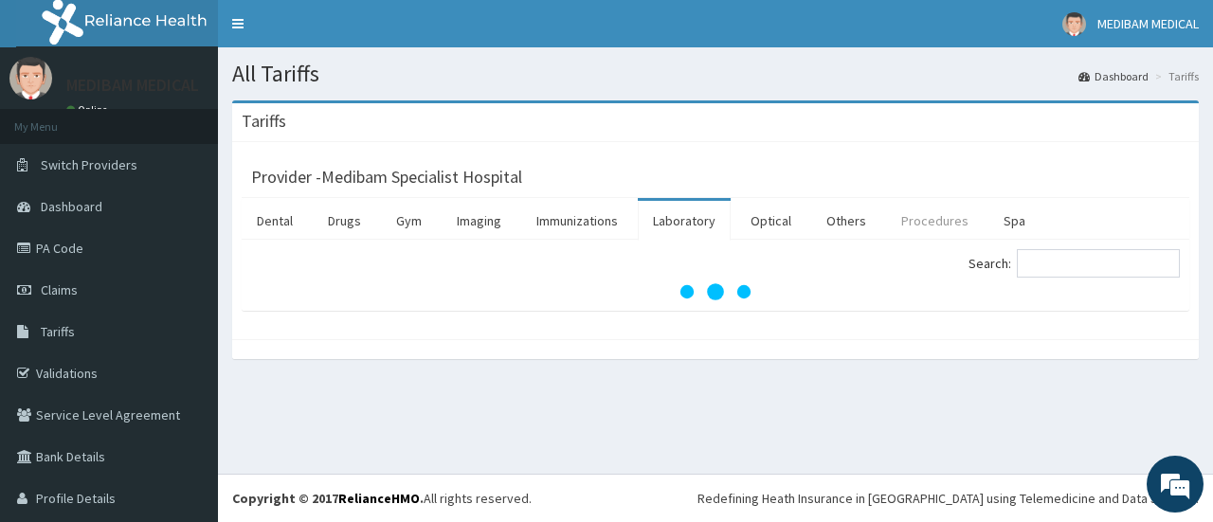
click at [918, 223] on link "Procedures" at bounding box center [935, 221] width 98 height 40
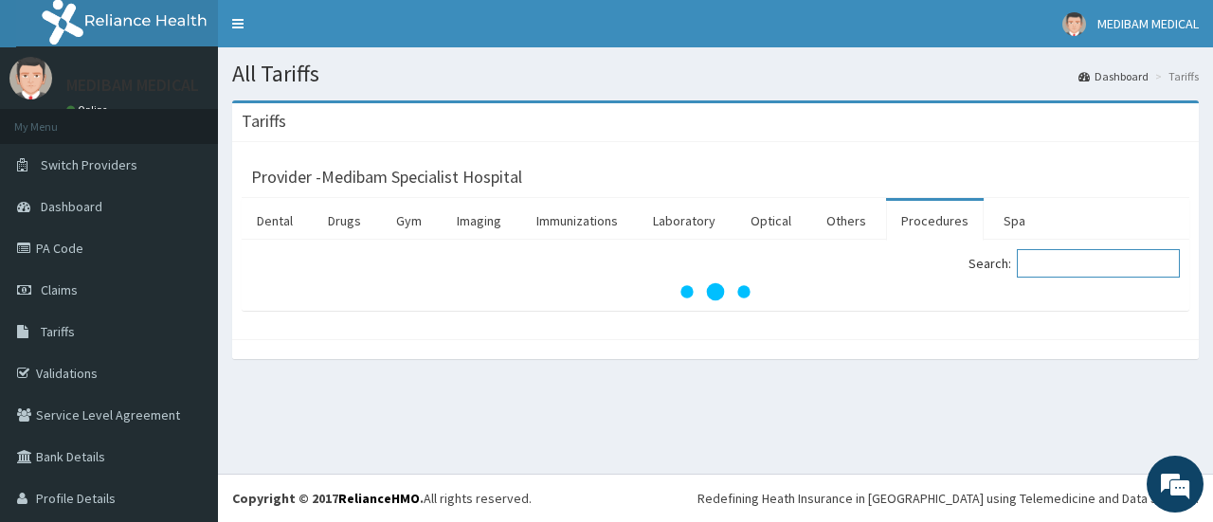
click at [1038, 272] on input "Search:" at bounding box center [1097, 263] width 163 height 28
type input "MYTO"
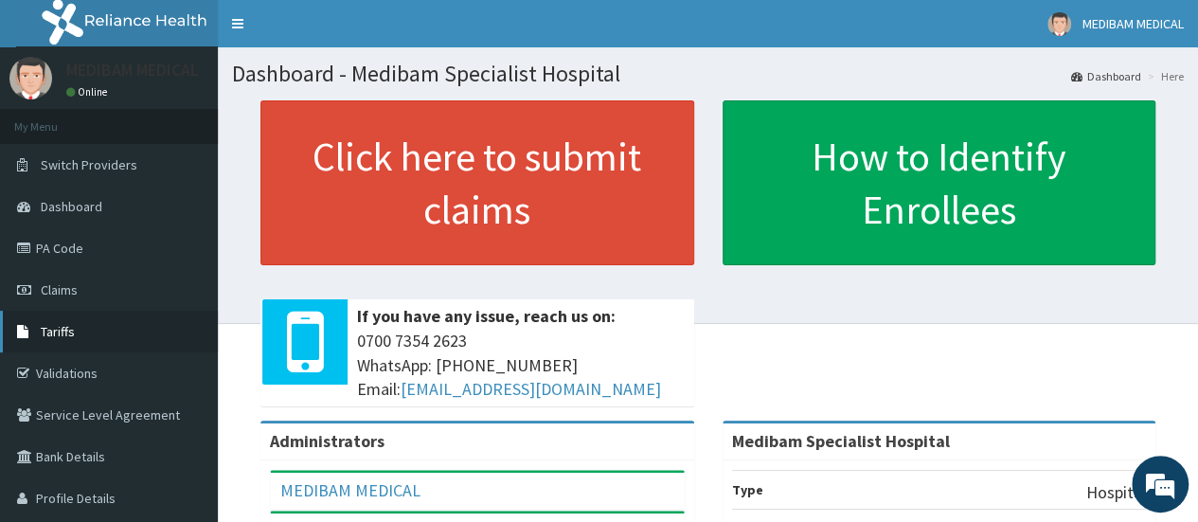
click at [58, 327] on span "Tariffs" at bounding box center [58, 331] width 34 height 17
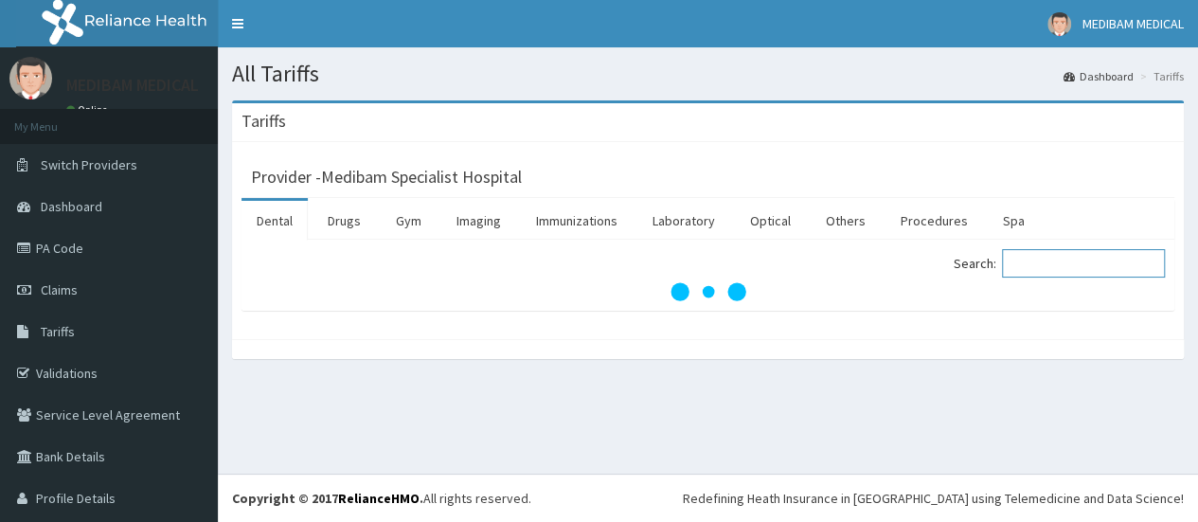
click at [1046, 262] on input "Search:" at bounding box center [1083, 263] width 163 height 28
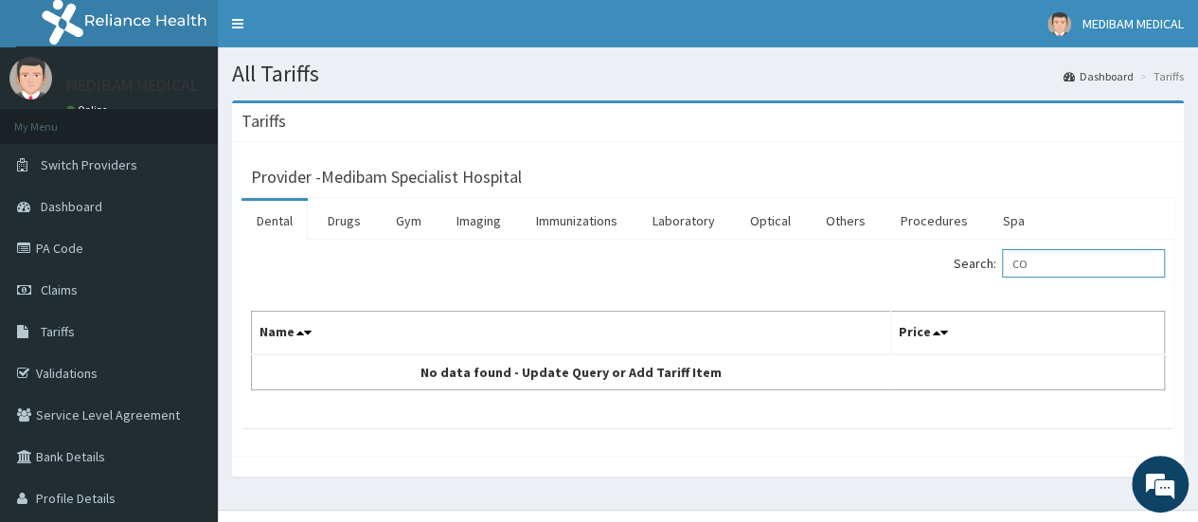
type input "C"
type input "MYOMRCTOMY"
click at [905, 221] on link "Procedures" at bounding box center [935, 221] width 98 height 40
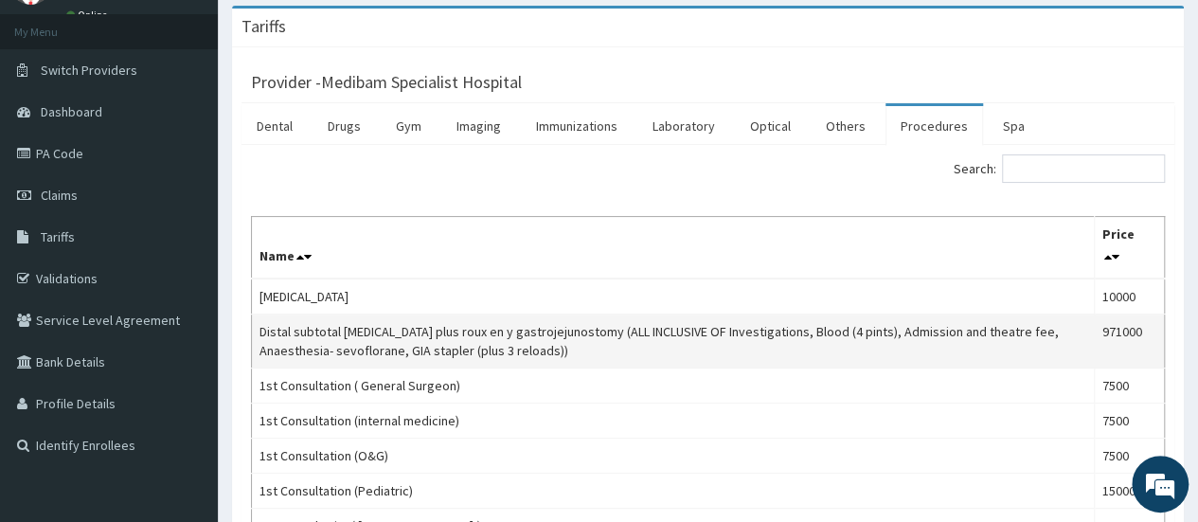
scroll to position [189, 0]
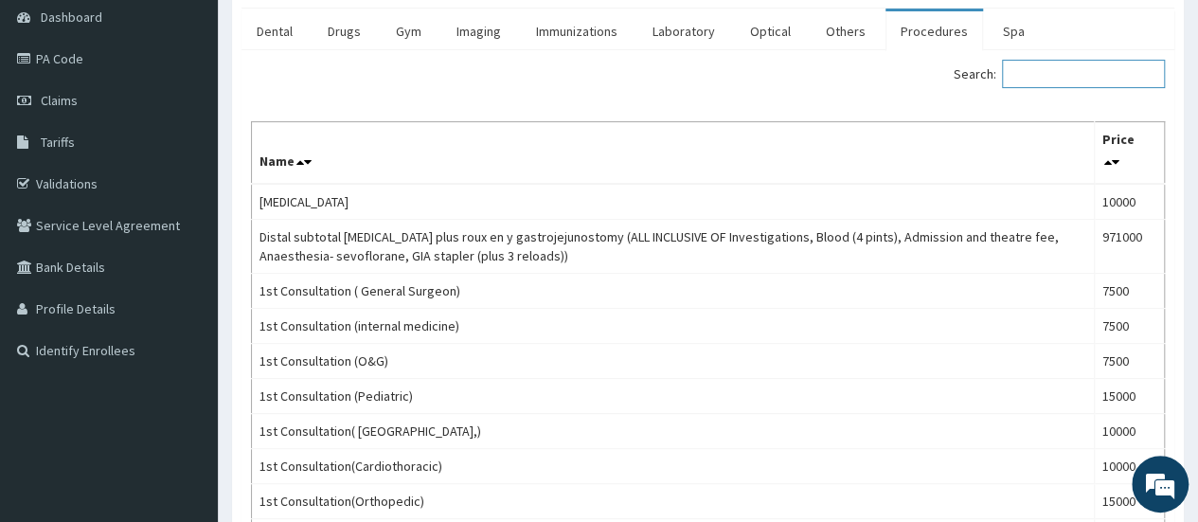
click at [1046, 69] on input "Search:" at bounding box center [1083, 74] width 163 height 28
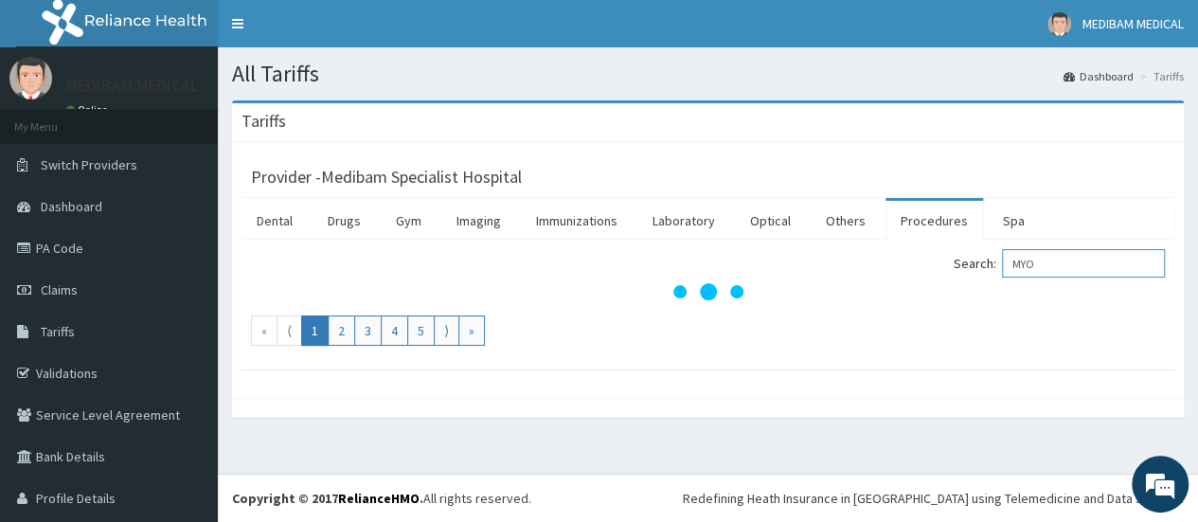
scroll to position [0, 0]
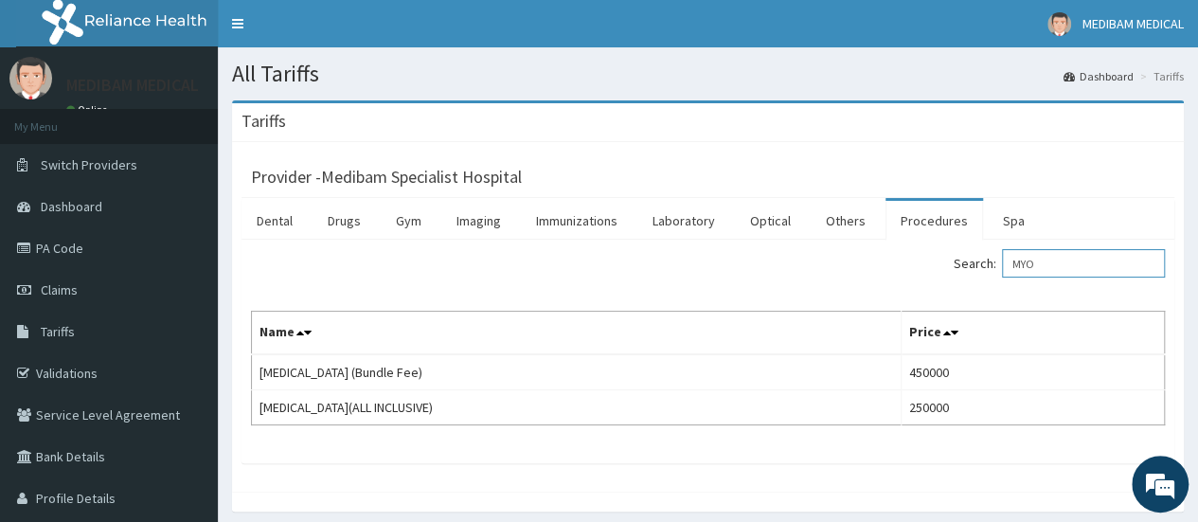
type input "MYO"
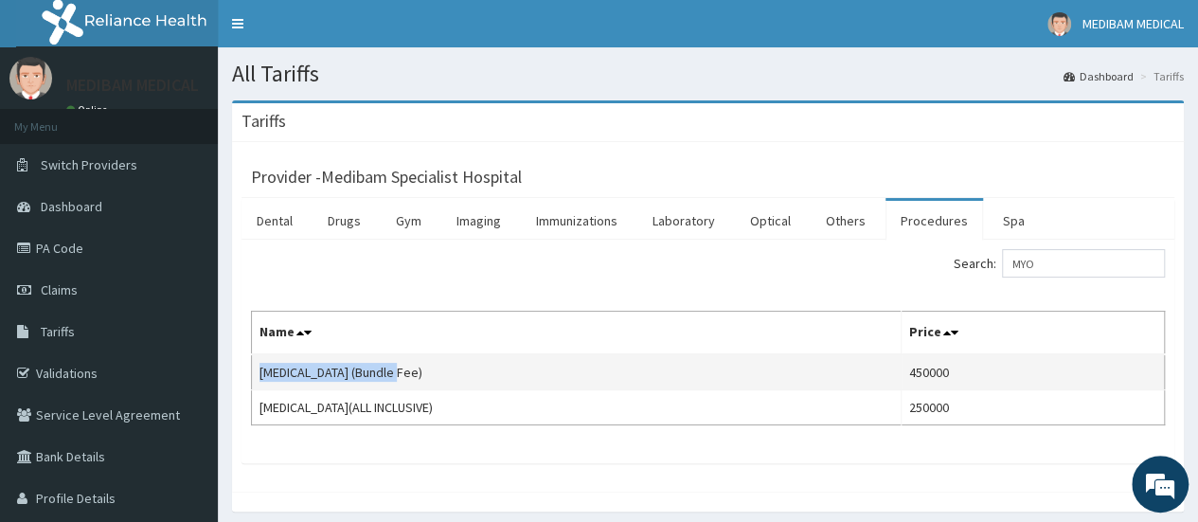
drag, startPoint x: 260, startPoint y: 369, endPoint x: 411, endPoint y: 375, distance: 151.7
click at [411, 375] on td "[MEDICAL_DATA] (Bundle Fee)" at bounding box center [577, 372] width 650 height 36
copy td "[MEDICAL_DATA] (Bundle Fee)"
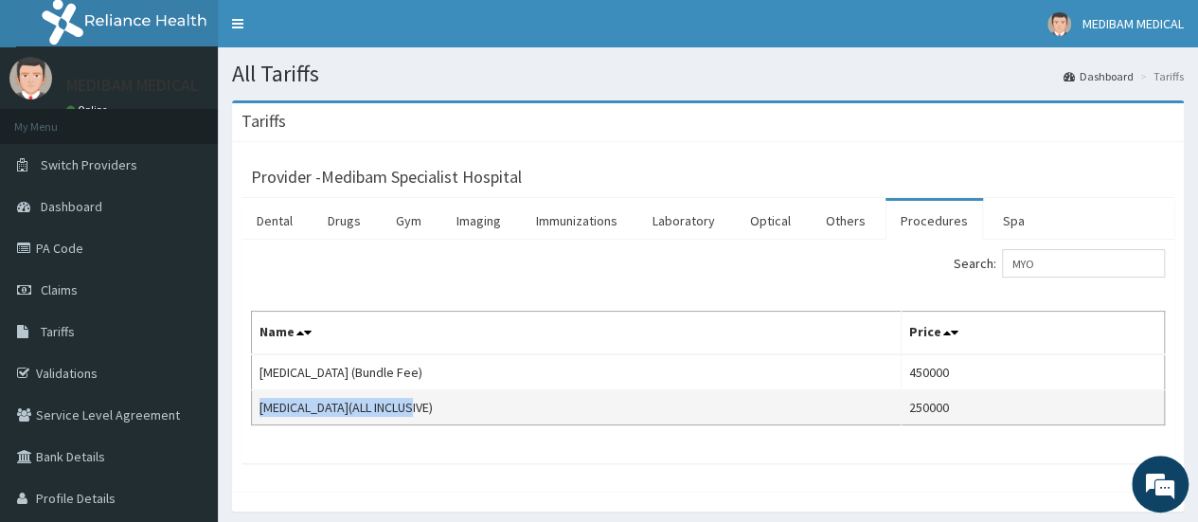
drag, startPoint x: 261, startPoint y: 401, endPoint x: 444, endPoint y: 406, distance: 183.9
click at [444, 406] on td "[MEDICAL_DATA](ALL INCLUSIVE)" at bounding box center [577, 407] width 650 height 35
copy td "[MEDICAL_DATA](ALL INCLUSIVE)"
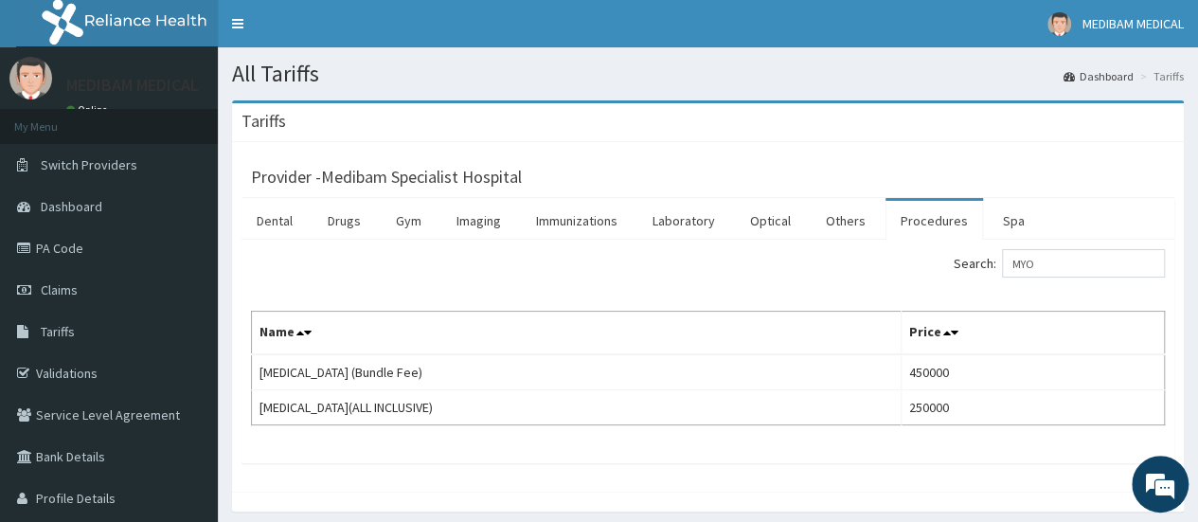
drag, startPoint x: 667, startPoint y: 387, endPoint x: 738, endPoint y: 310, distance: 104.6
click at [669, 386] on td "[MEDICAL_DATA] (Bundle Fee)" at bounding box center [577, 372] width 650 height 36
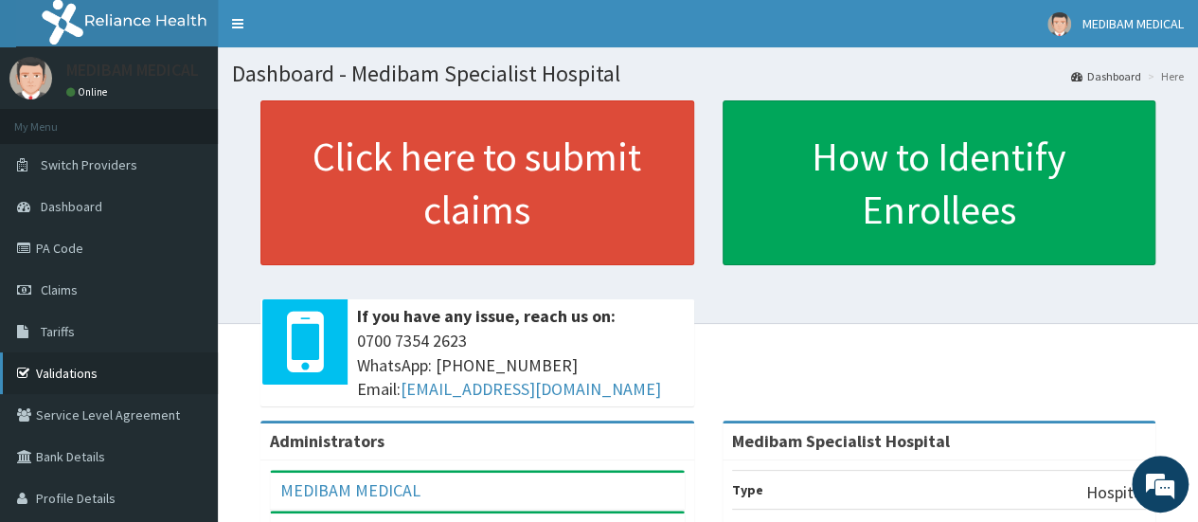
click at [64, 367] on link "Validations" at bounding box center [109, 373] width 218 height 42
